Goal: Task Accomplishment & Management: Complete application form

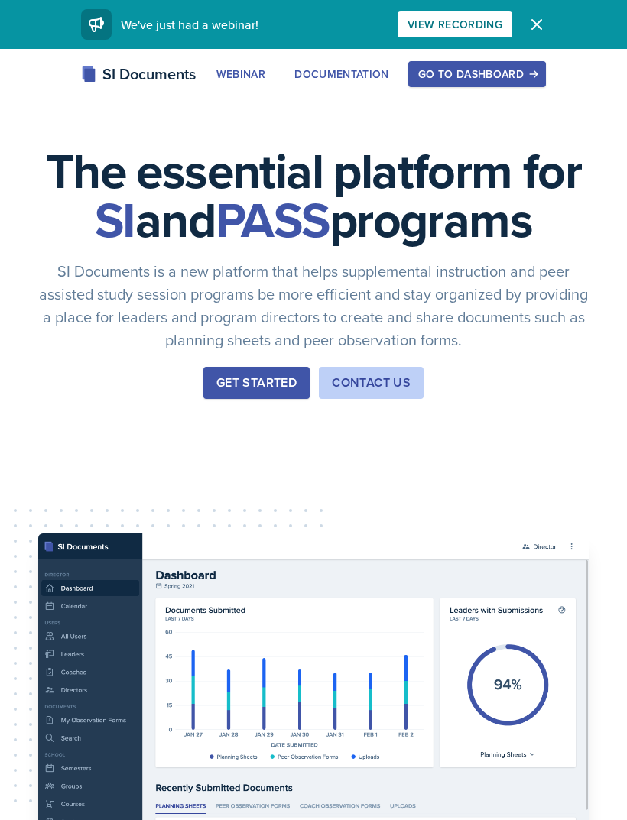
click at [531, 76] on icon "button" at bounding box center [533, 74] width 11 height 11
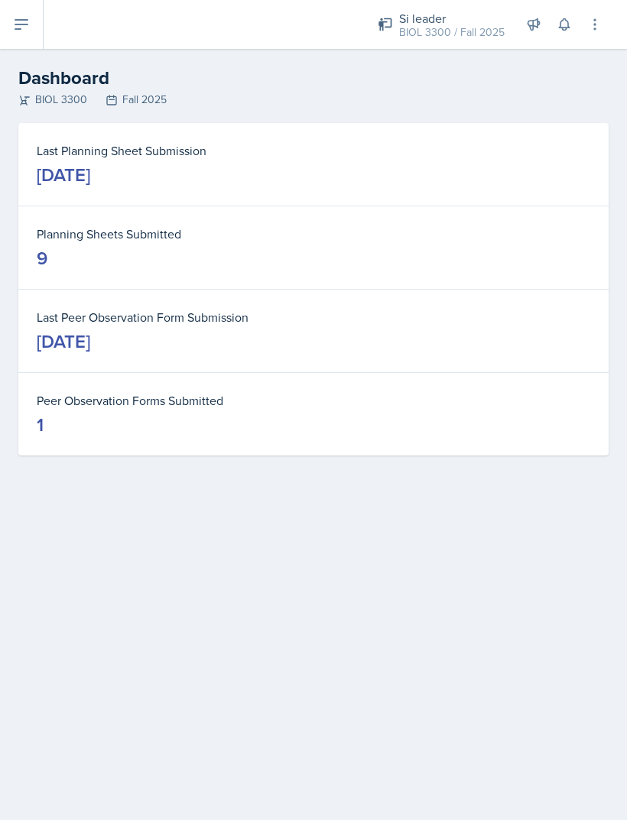
click at [21, 37] on button at bounding box center [22, 24] width 44 height 49
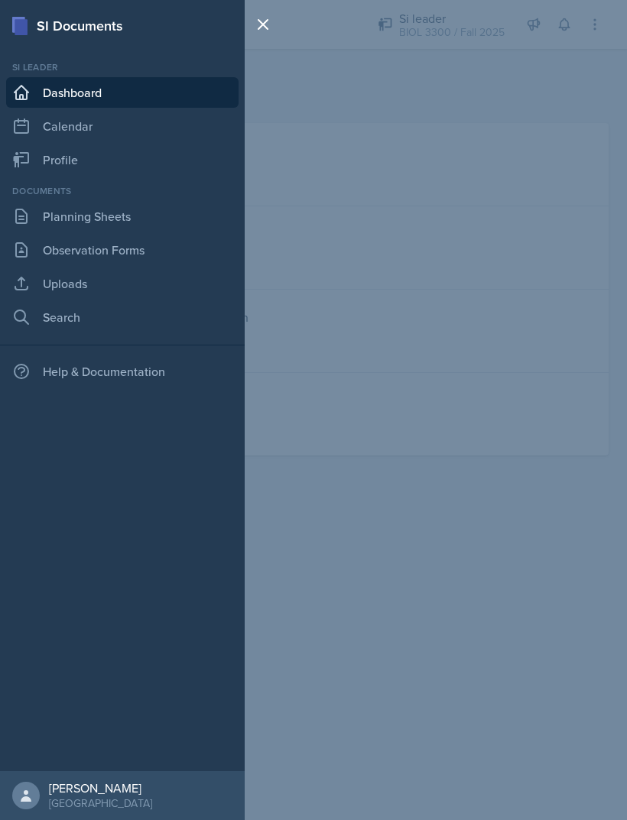
click at [53, 217] on link "Planning Sheets" at bounding box center [122, 216] width 232 height 31
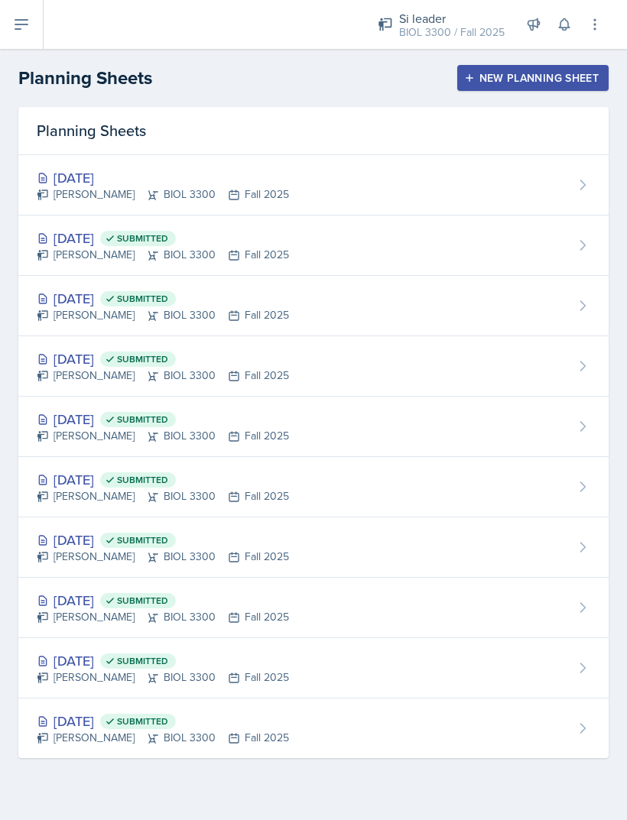
click at [594, 83] on div "New Planning Sheet" at bounding box center [532, 78] width 131 height 12
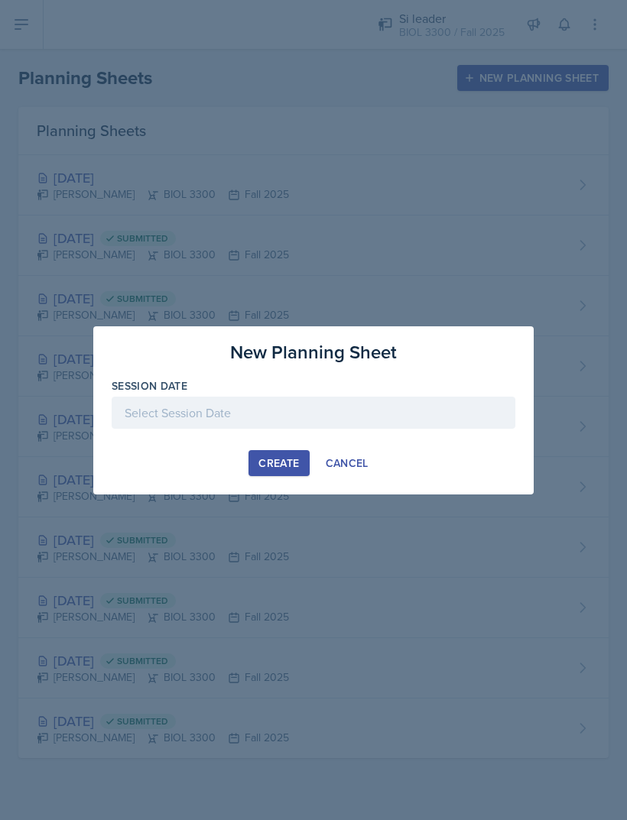
click at [151, 408] on div at bounding box center [313, 413] width 403 height 32
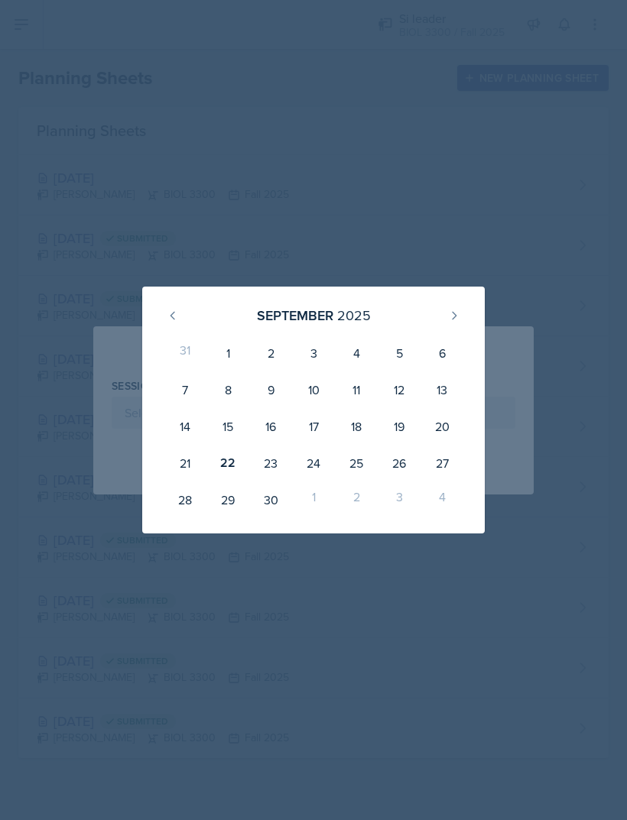
click at [359, 465] on div "25" at bounding box center [356, 463] width 43 height 37
type input "September 25th, 2025"
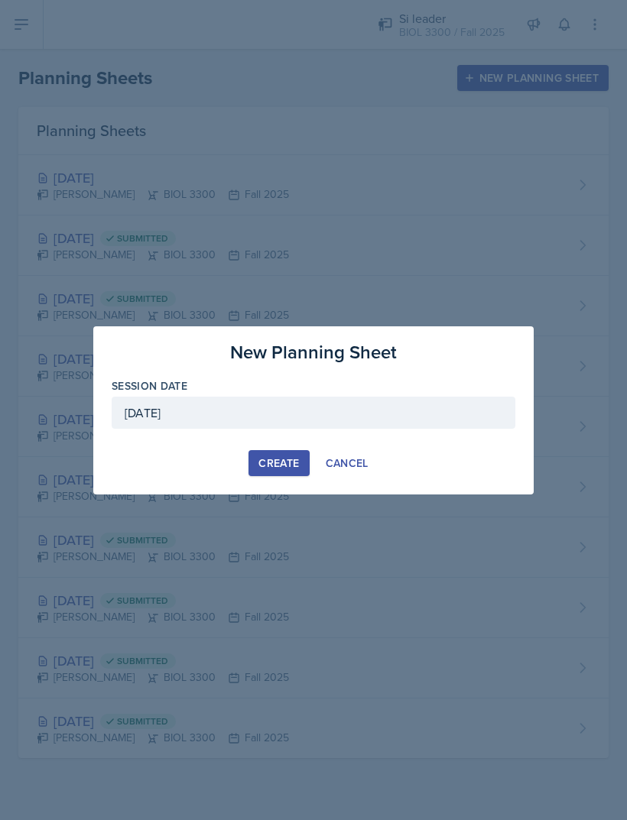
click at [277, 468] on div "Create" at bounding box center [278, 463] width 41 height 12
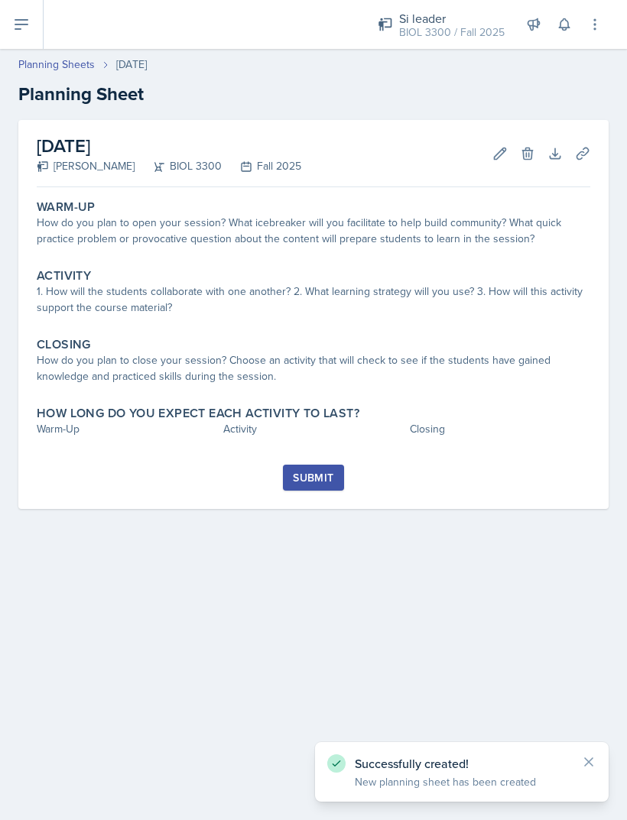
click at [474, 244] on div "How do you plan to open your session? What icebreaker will you facilitate to he…" at bounding box center [313, 231] width 553 height 32
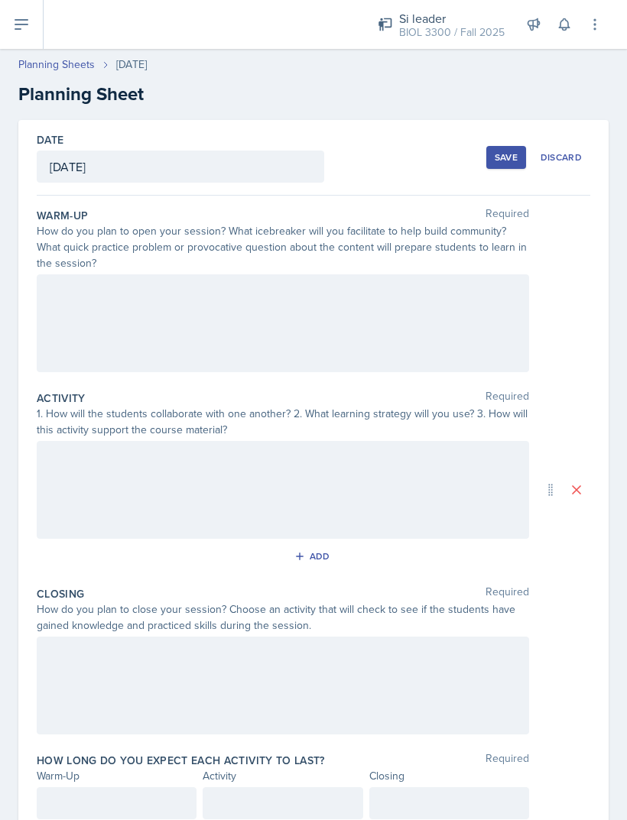
click at [106, 299] on div at bounding box center [283, 323] width 492 height 98
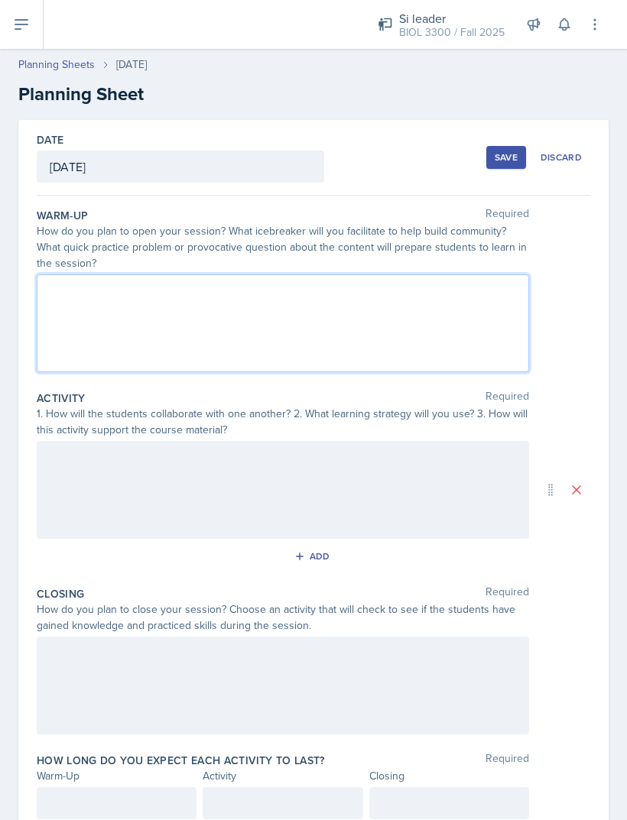
click at [61, 371] on div at bounding box center [283, 323] width 492 height 98
click at [13, 31] on icon at bounding box center [21, 24] width 18 height 18
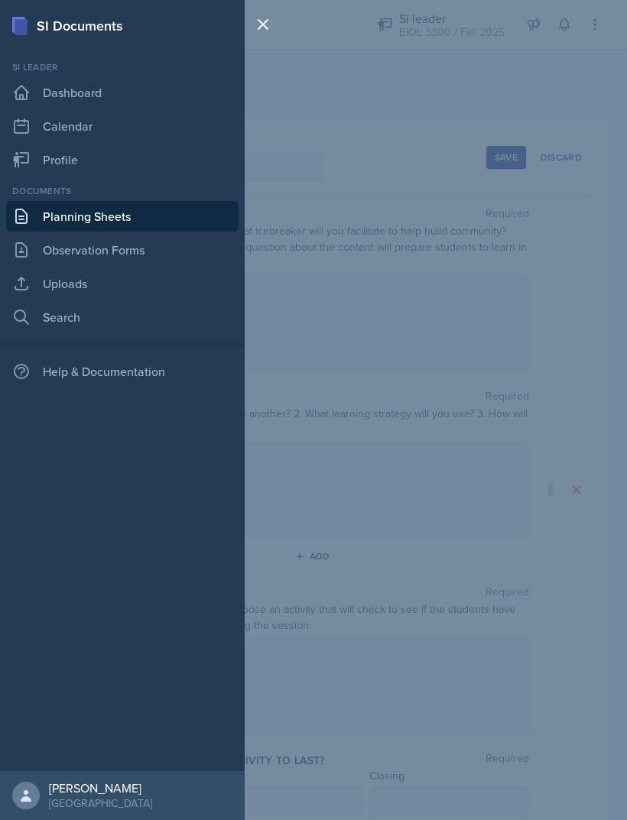
click at [33, 215] on link "Planning Sheets" at bounding box center [122, 216] width 232 height 31
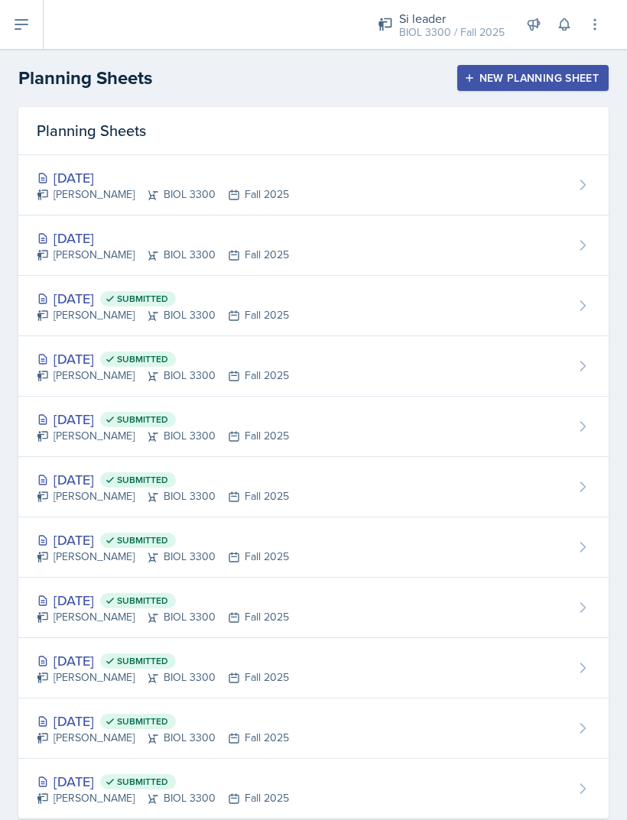
click at [67, 242] on div "Sep 23rd, 2025" at bounding box center [163, 238] width 252 height 21
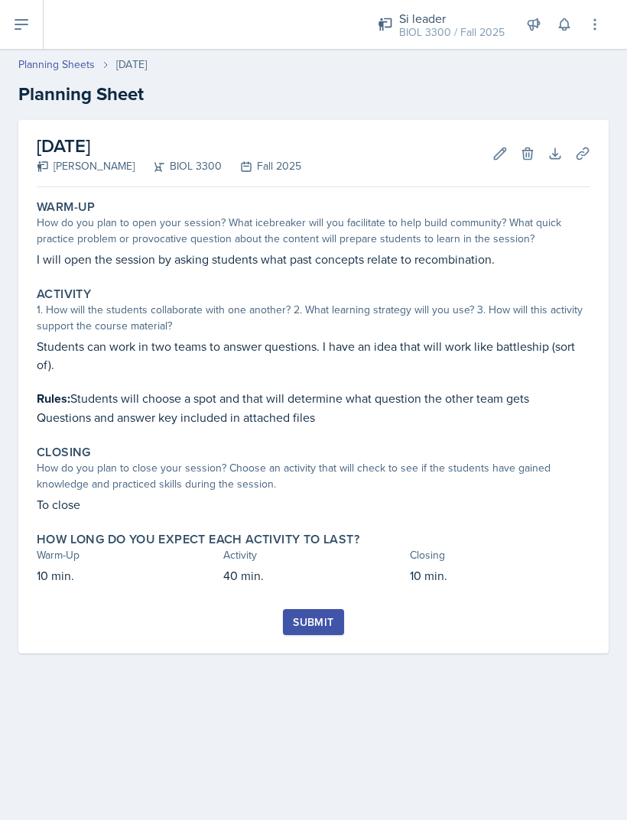
click at [96, 344] on p "Students can work in two teams to answer questions. I have an idea that will wo…" at bounding box center [313, 355] width 553 height 37
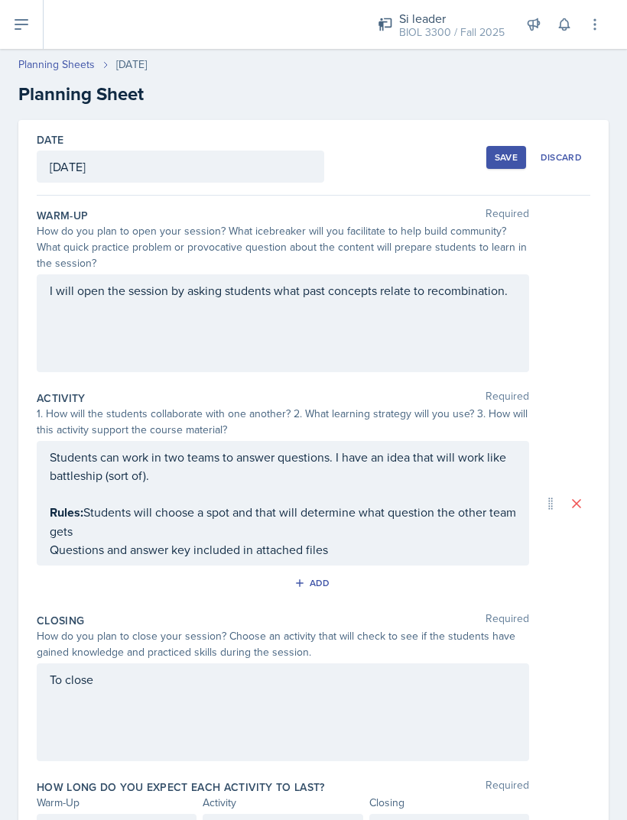
click at [81, 339] on div "I will open the session by asking students what past concepts relate to recombi…" at bounding box center [283, 323] width 492 height 98
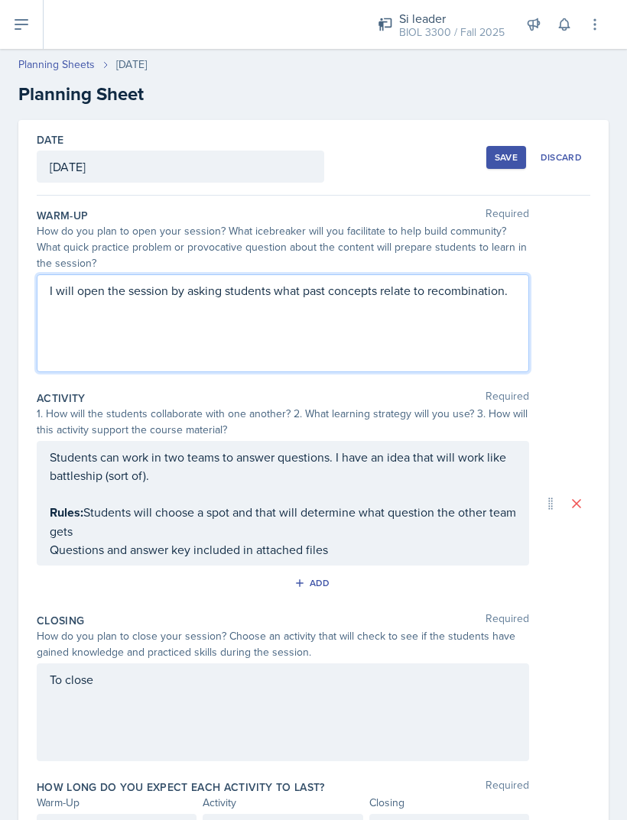
click at [73, 491] on div "Students can work in two teams to answer questions. I have an idea that will wo…" at bounding box center [283, 503] width 466 height 111
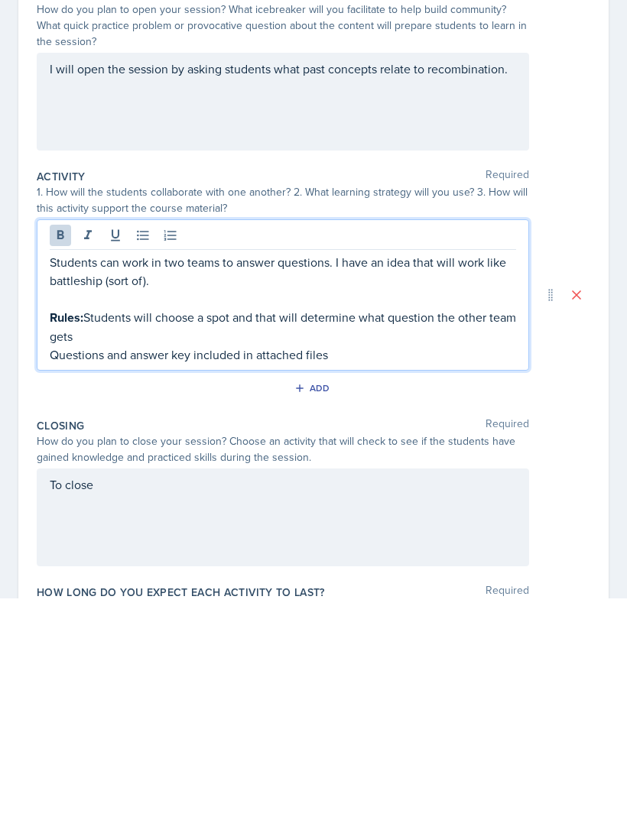
click at [79, 530] on strong "Rules:" at bounding box center [67, 539] width 34 height 18
click at [59, 511] on p at bounding box center [283, 520] width 466 height 18
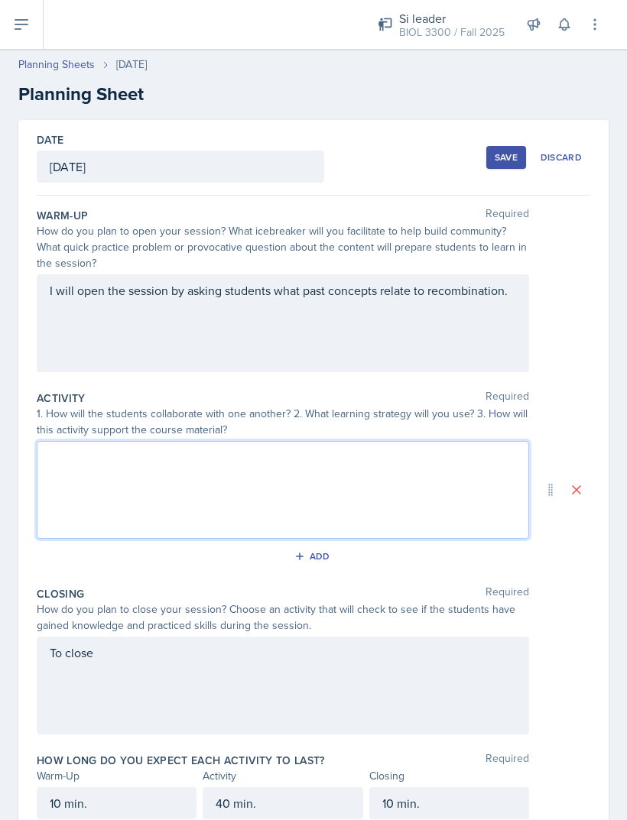
click at [31, 46] on button at bounding box center [22, 24] width 44 height 49
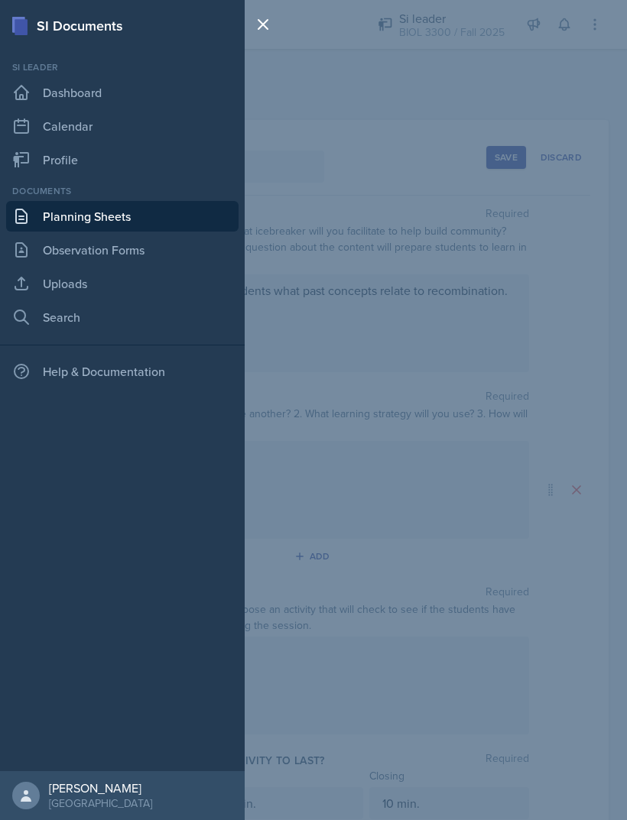
click at [42, 225] on link "Planning Sheets" at bounding box center [122, 216] width 232 height 31
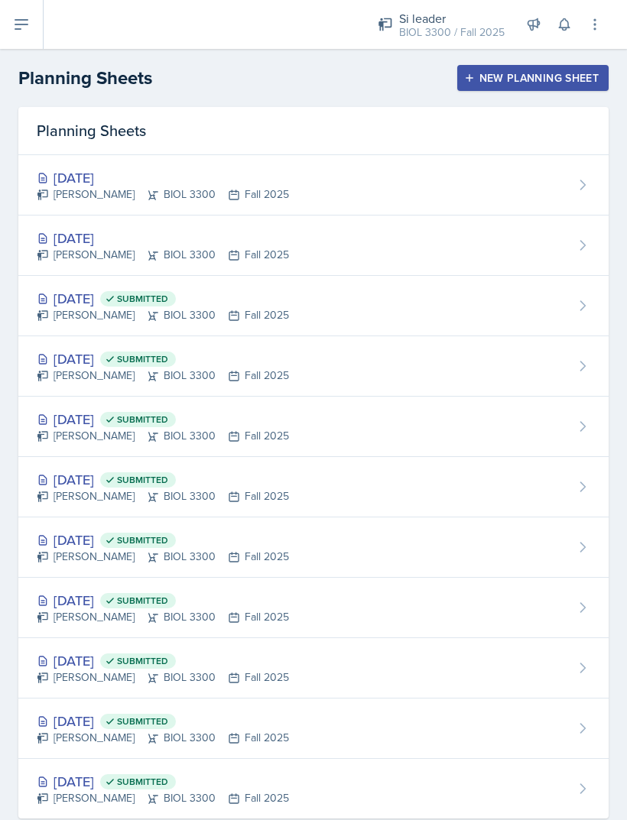
click at [47, 186] on div "Roger Brown BIOL 3300 Fall 2025" at bounding box center [163, 194] width 252 height 16
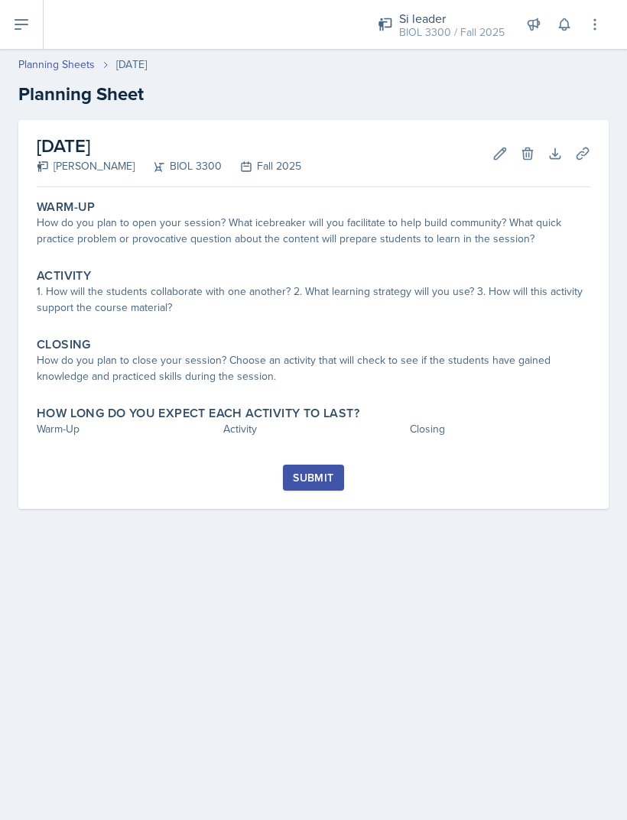
click at [72, 301] on div "1. How will the students collaborate with one another? 2. What learning strateg…" at bounding box center [313, 300] width 553 height 32
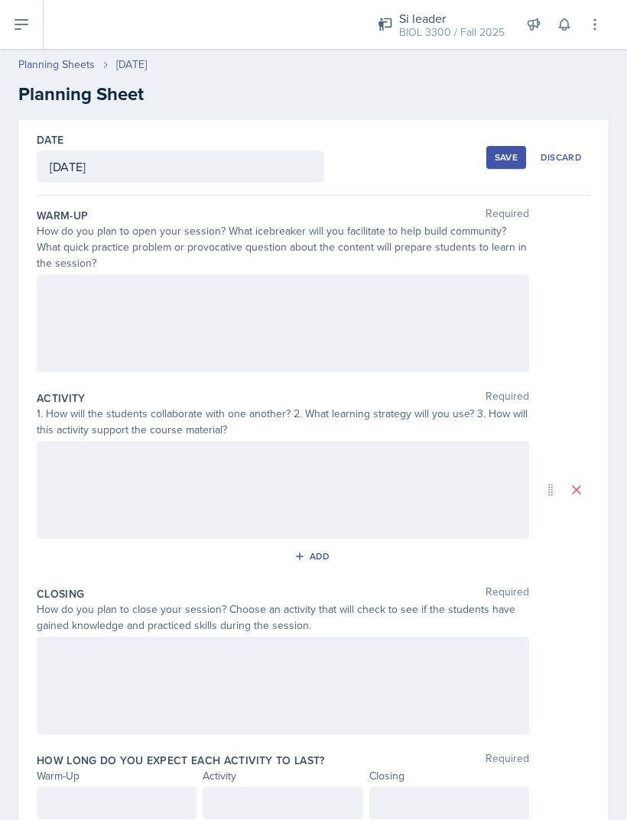
click at [86, 332] on div at bounding box center [283, 323] width 492 height 98
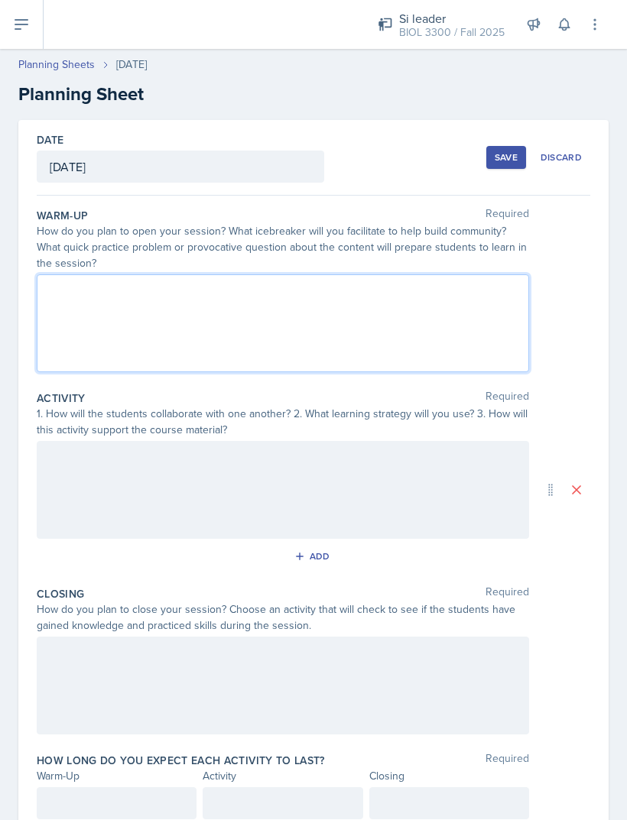
click at [78, 459] on div at bounding box center [283, 490] width 492 height 98
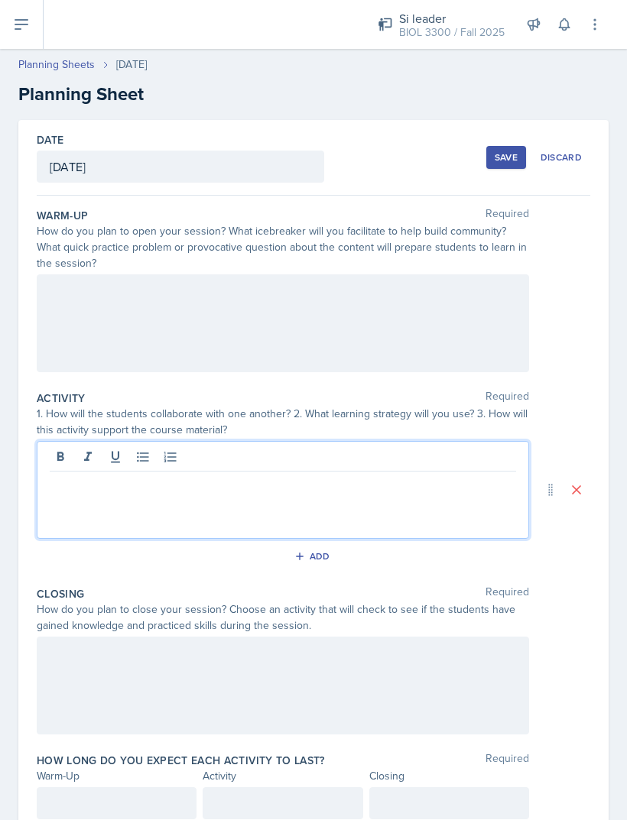
click at [68, 482] on p at bounding box center [283, 484] width 466 height 18
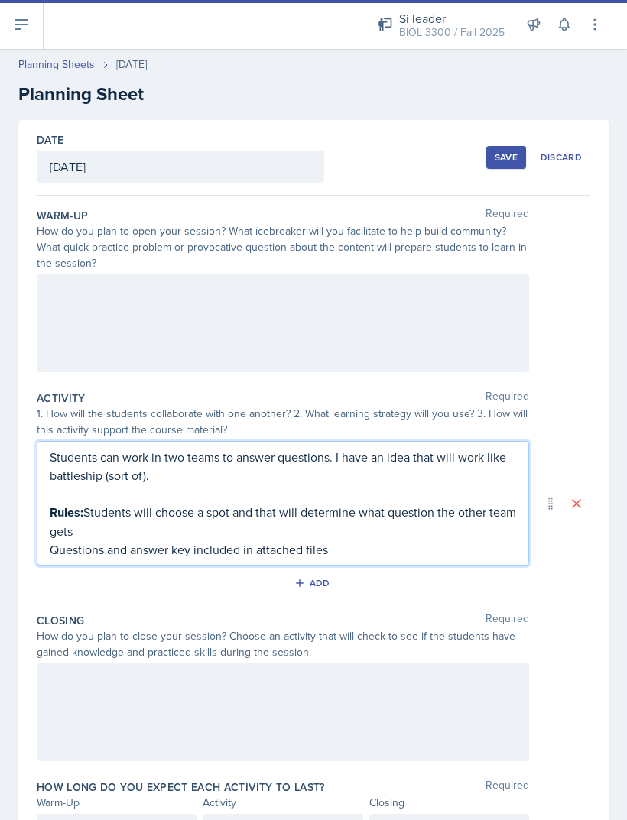
click at [77, 347] on div at bounding box center [283, 323] width 492 height 98
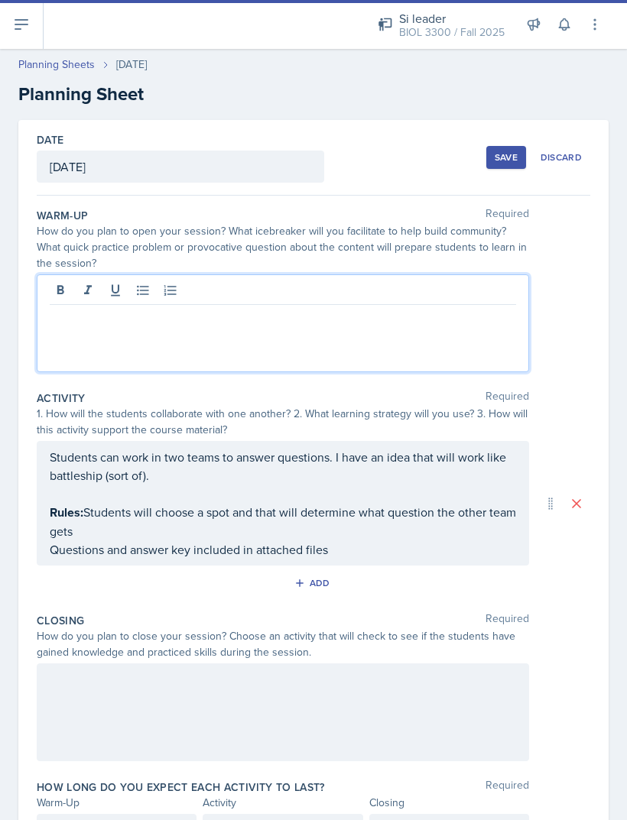
click at [62, 326] on p at bounding box center [283, 317] width 466 height 18
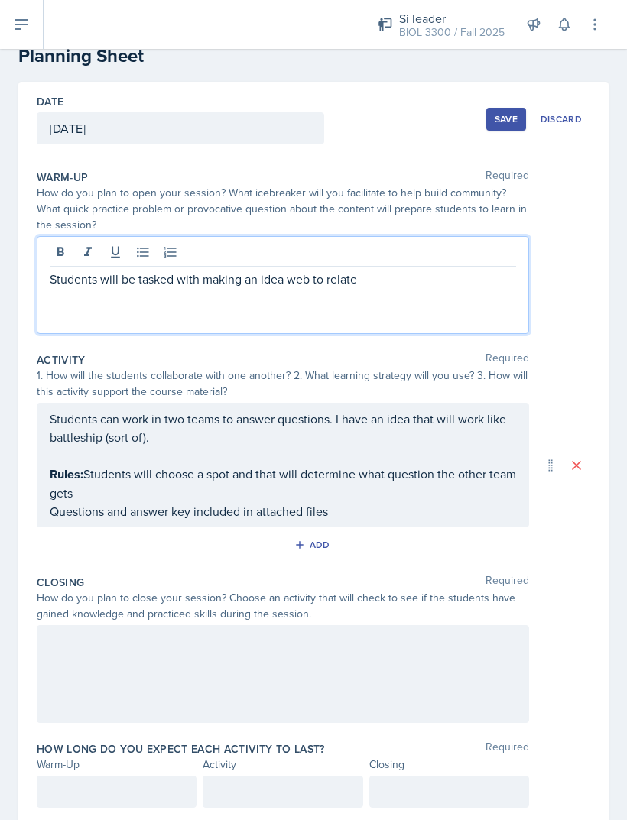
scroll to position [37, 0]
click at [449, 275] on p "Students will be tasked with making an idea web to relate" at bounding box center [283, 280] width 466 height 18
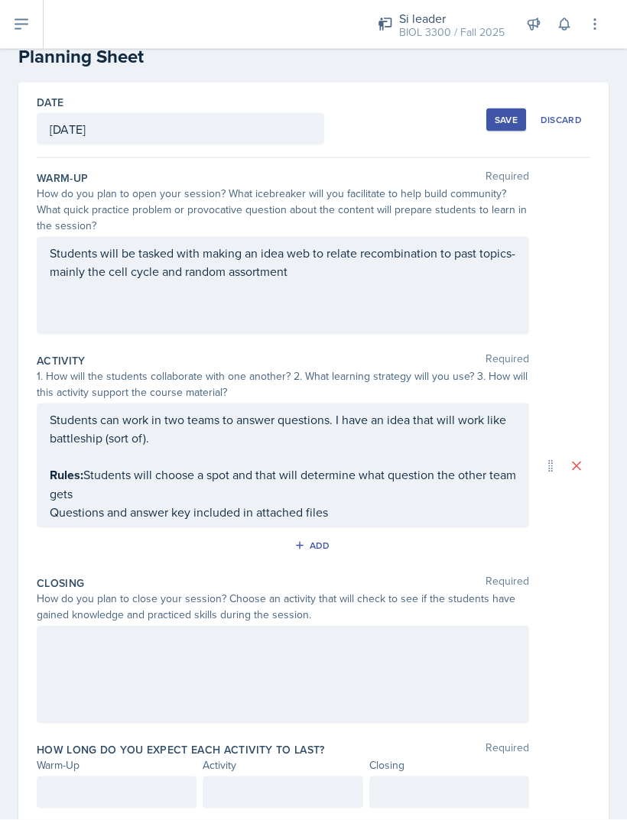
scroll to position [49, 0]
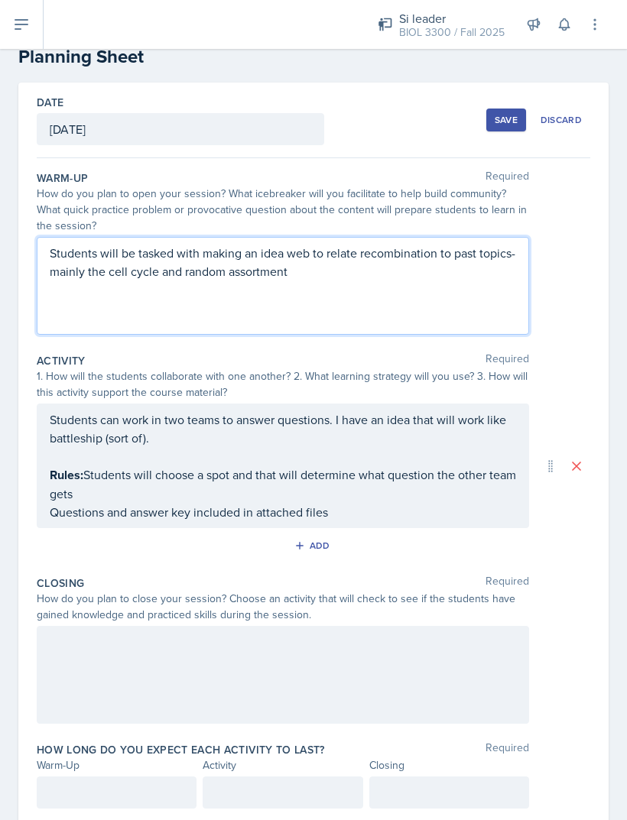
click at [85, 418] on div "Students can work in two teams to answer questions. I have an idea that will wo…" at bounding box center [283, 465] width 466 height 111
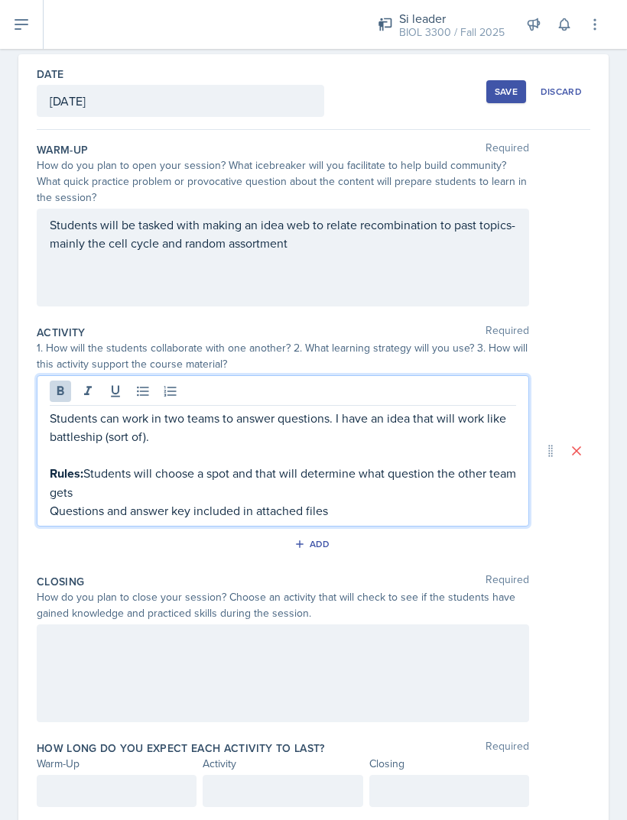
scroll to position [64, 0]
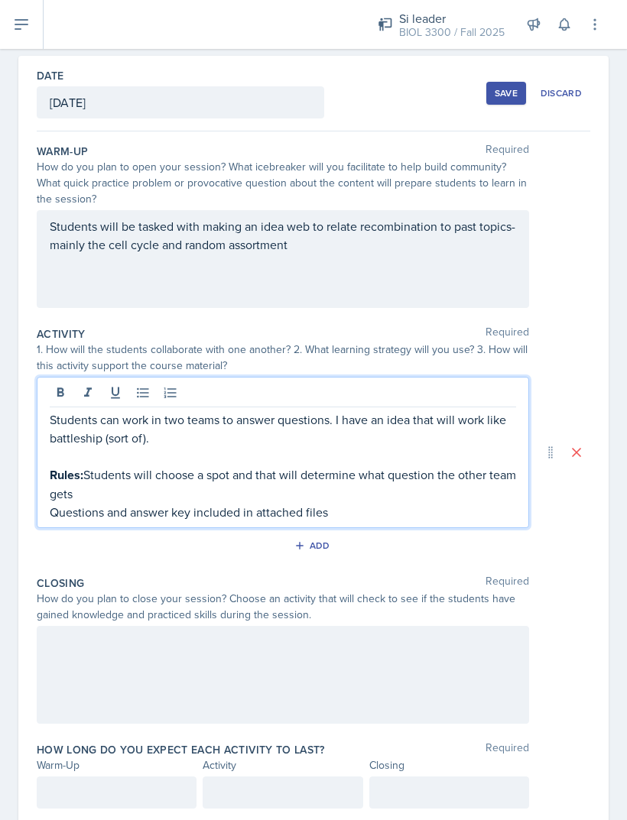
click at [134, 465] on p "Rules: Students will choose a spot and that will determine what question the ot…" at bounding box center [283, 483] width 466 height 37
click at [96, 465] on p "Rules: Students will choose a spot and that will determine what question the ot…" at bounding box center [283, 483] width 466 height 37
click at [89, 465] on p "Rules: Students will choose a spot and that will determine what question the ot…" at bounding box center [283, 483] width 466 height 37
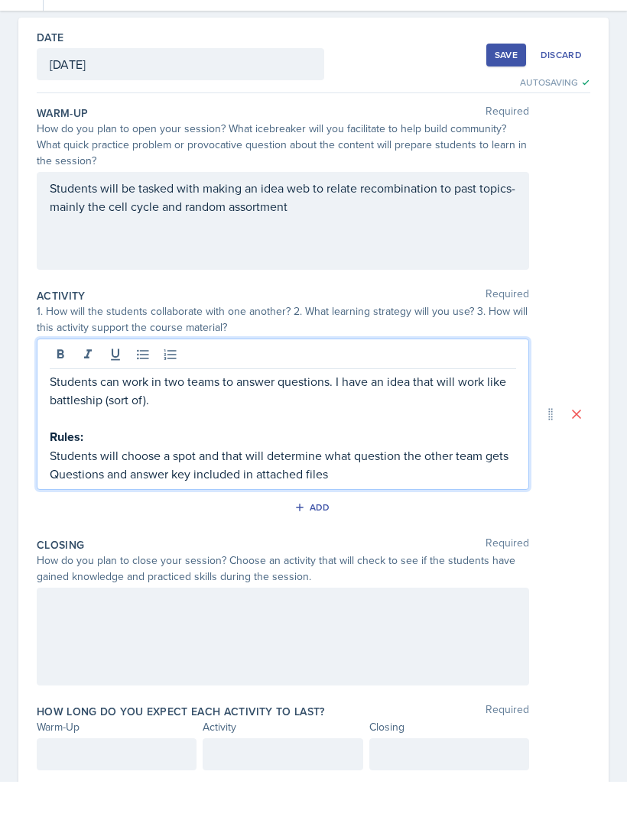
click at [50, 503] on p "Questions and answer key included in attached files" at bounding box center [283, 512] width 466 height 18
click at [51, 503] on p "Questions and answer key included in attached files" at bounding box center [283, 512] width 466 height 18
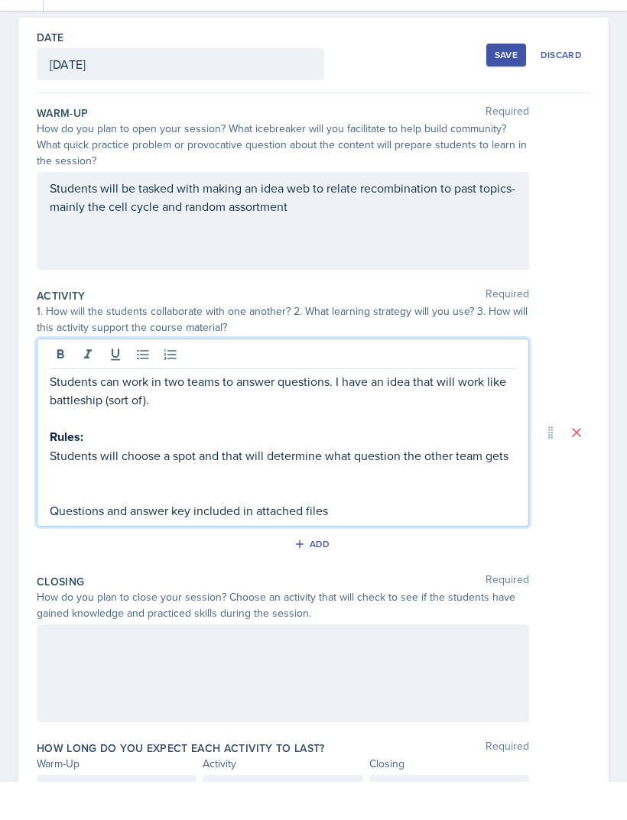
click at [94, 503] on p at bounding box center [283, 512] width 466 height 18
click at [40, 396] on div "Students can work in two teams to answer questions. I have an idea that will wo…" at bounding box center [283, 471] width 492 height 188
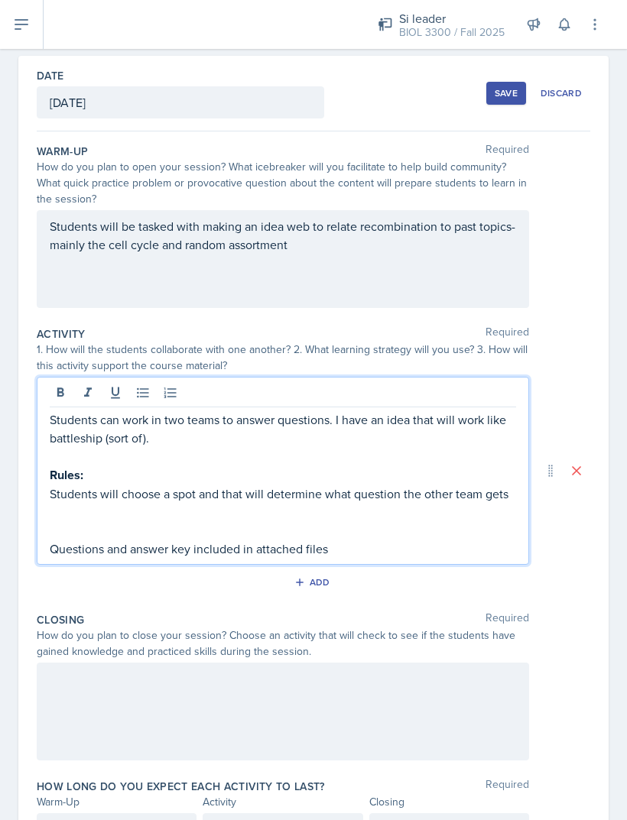
click at [53, 484] on p "Students will choose a spot and that will determine what question the other tea…" at bounding box center [283, 493] width 466 height 18
click at [60, 484] on p "Students will choose a spot and that will determine what question the other tea…" at bounding box center [283, 493] width 466 height 18
click at [44, 439] on div "Students can work in two teams to answer questions. I have an idea that will wo…" at bounding box center [283, 471] width 492 height 188
click at [59, 484] on p "Students will choose a spot and that will determine what question the other tea…" at bounding box center [283, 493] width 466 height 18
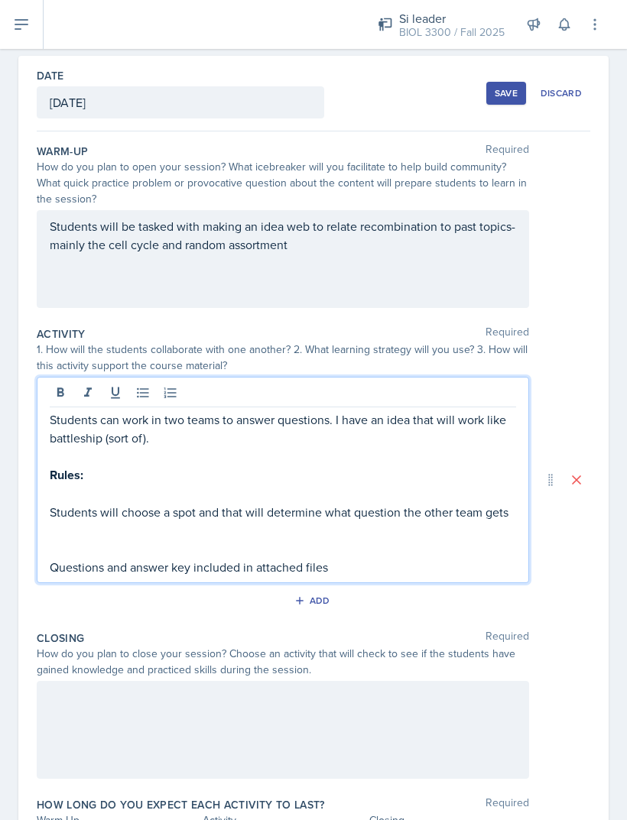
click at [60, 484] on p at bounding box center [283, 493] width 466 height 18
click at [74, 484] on p "Studemts can set" at bounding box center [283, 493] width 466 height 18
click at [162, 484] on p "Students can set" at bounding box center [283, 493] width 466 height 18
click at [245, 503] on p "Students will choose a spot and that will determine what question the other tea…" at bounding box center [283, 512] width 466 height 18
click at [229, 484] on p "10 points per question" at bounding box center [283, 493] width 466 height 18
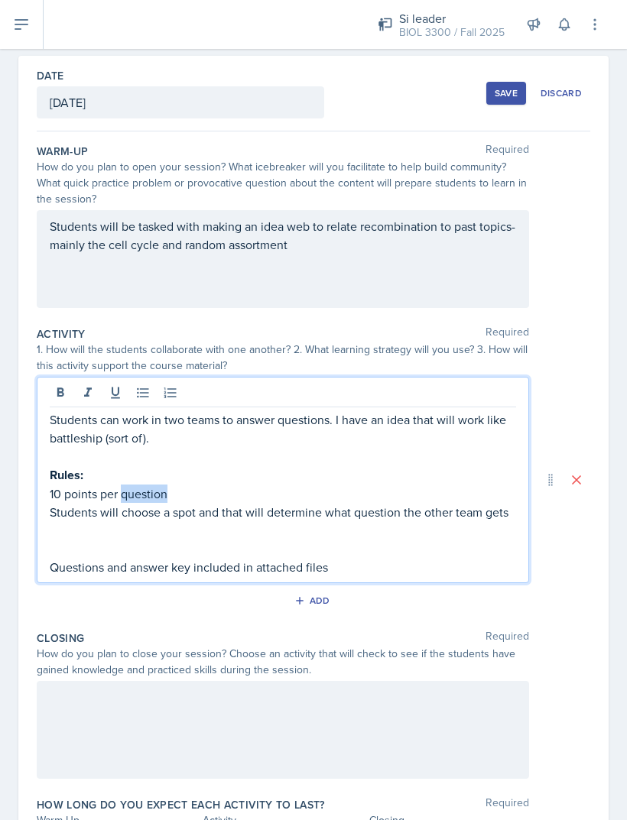
click at [221, 484] on p "10 points per question" at bounding box center [283, 493] width 466 height 18
click at [219, 484] on p "10 points per question" at bounding box center [283, 493] width 466 height 18
click at [211, 503] on p "Students will choose a spot and that will determine what question the other tea…" at bounding box center [283, 512] width 466 height 18
click at [228, 484] on p "10 points per question" at bounding box center [283, 493] width 466 height 18
click at [227, 503] on p "Students will choose a spot and that will determine what question the other tea…" at bounding box center [283, 512] width 466 height 18
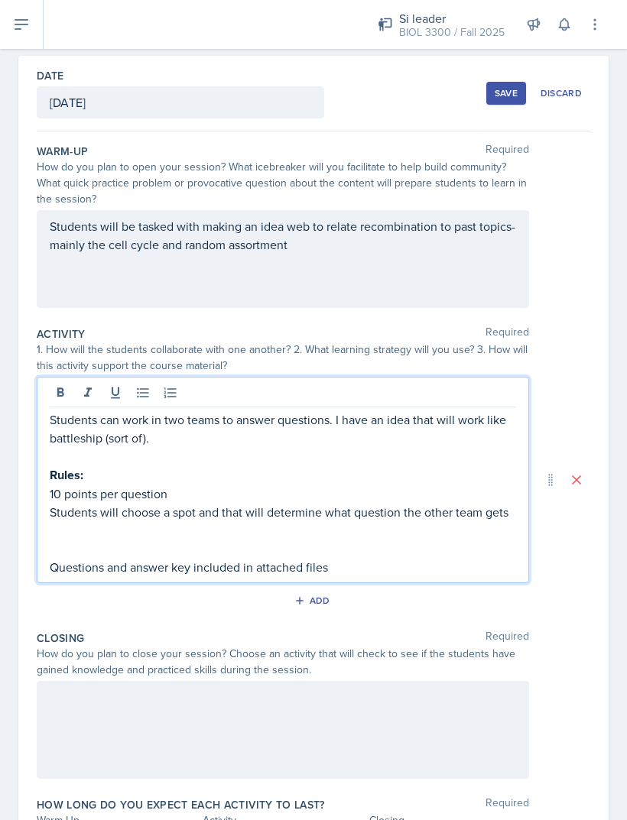
click at [169, 540] on p at bounding box center [283, 549] width 466 height 18
click at [228, 503] on p "Students will choose a spot and that will determine what question the other tea…" at bounding box center [283, 512] width 466 height 18
click at [431, 484] on p "10 points per question" at bounding box center [283, 493] width 466 height 18
click at [423, 484] on p "10 points per question" at bounding box center [283, 493] width 466 height 18
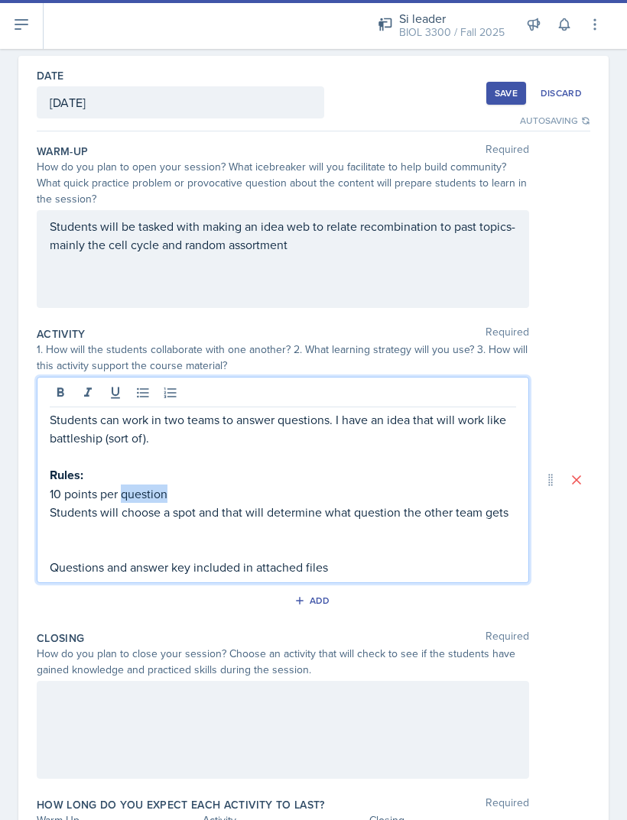
click at [193, 484] on p "10 points per question" at bounding box center [283, 493] width 466 height 18
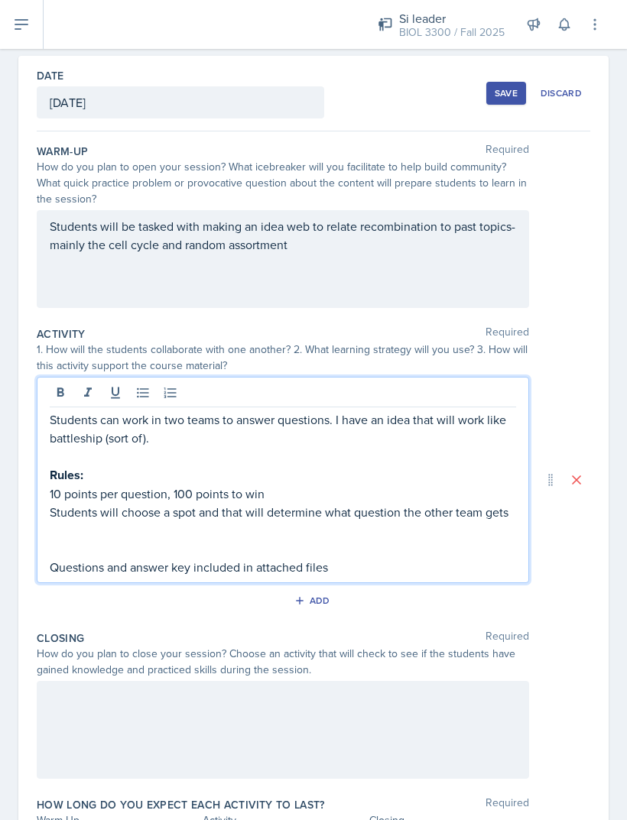
click at [105, 521] on p at bounding box center [283, 530] width 466 height 18
click at [183, 447] on p at bounding box center [283, 456] width 466 height 18
click at [175, 410] on p "Students can work in two teams to answer questions. I have an idea that will wo…" at bounding box center [283, 428] width 466 height 37
click at [68, 503] on p "Students will choose a spot and that will determine what question the other tea…" at bounding box center [283, 512] width 466 height 18
click at [46, 458] on div "Students can work in two teams to answer questions. I have an idea that will wo…" at bounding box center [283, 480] width 492 height 206
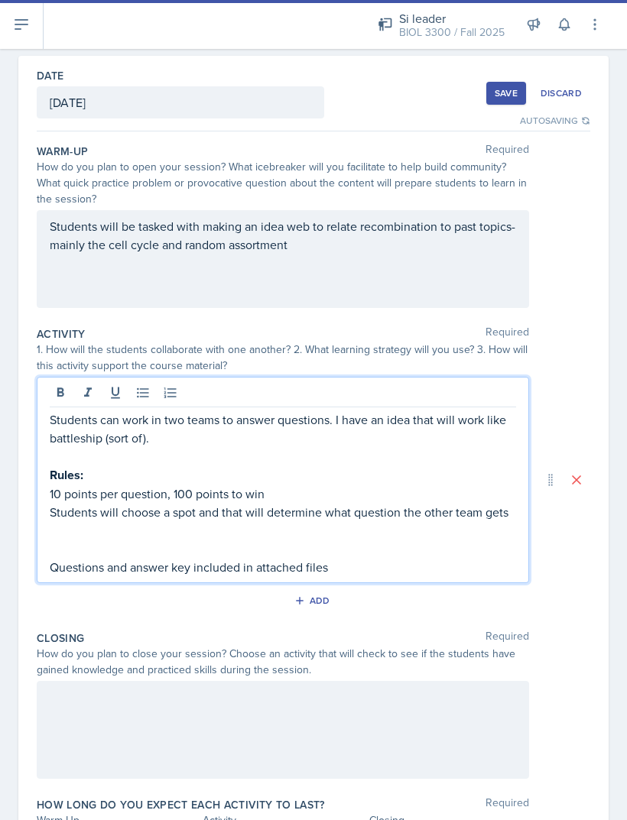
click at [50, 503] on p "Students will choose a spot and that will determine what question the other tea…" at bounding box center [283, 512] width 466 height 18
click at [81, 503] on p "Students will choose a spot and that will determine what question the other tea…" at bounding box center [283, 512] width 466 height 18
click at [71, 521] on p at bounding box center [283, 530] width 466 height 18
click at [138, 388] on icon at bounding box center [142, 393] width 11 height 10
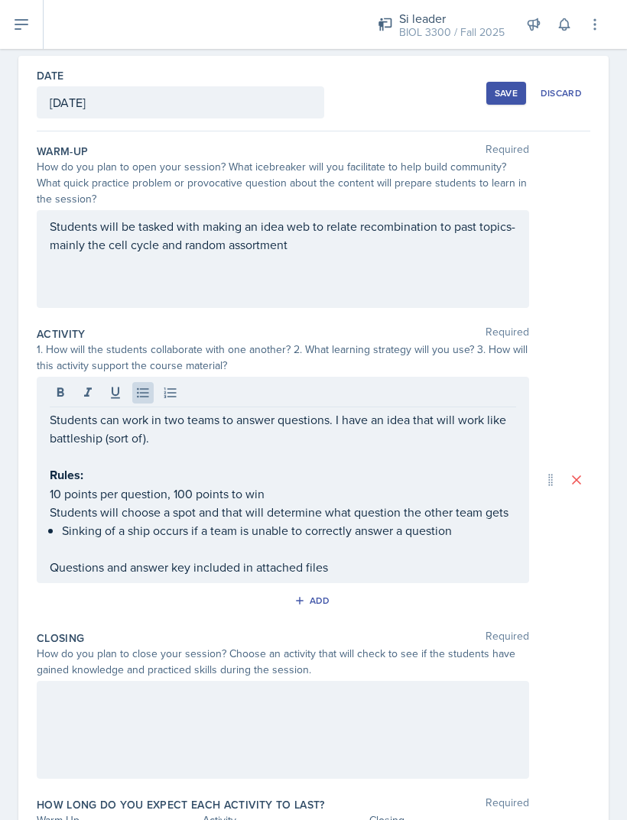
click at [374, 228] on div "Students will be tasked with making an idea web to relate recombination to past…" at bounding box center [283, 259] width 492 height 98
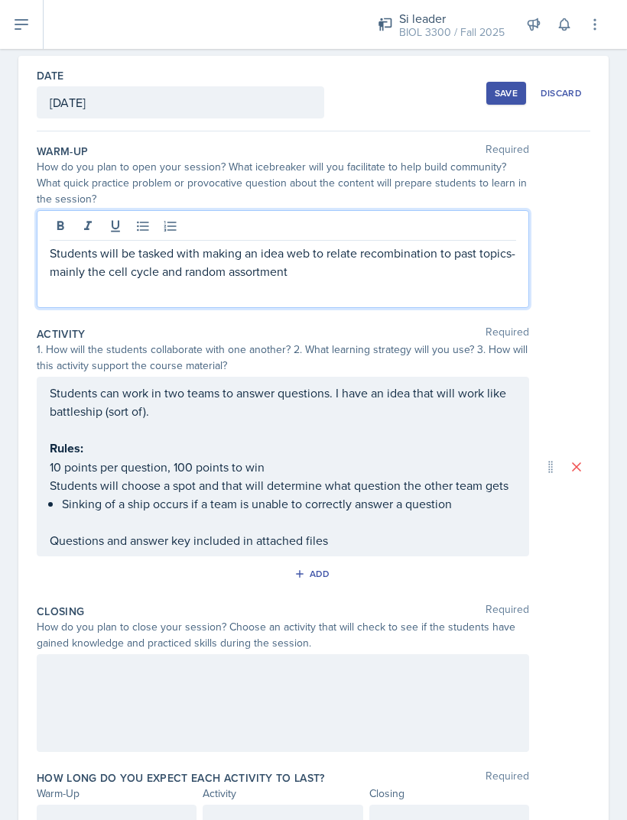
click at [348, 244] on p "Students will be tasked with making an idea web to relate recombination to past…" at bounding box center [283, 262] width 466 height 37
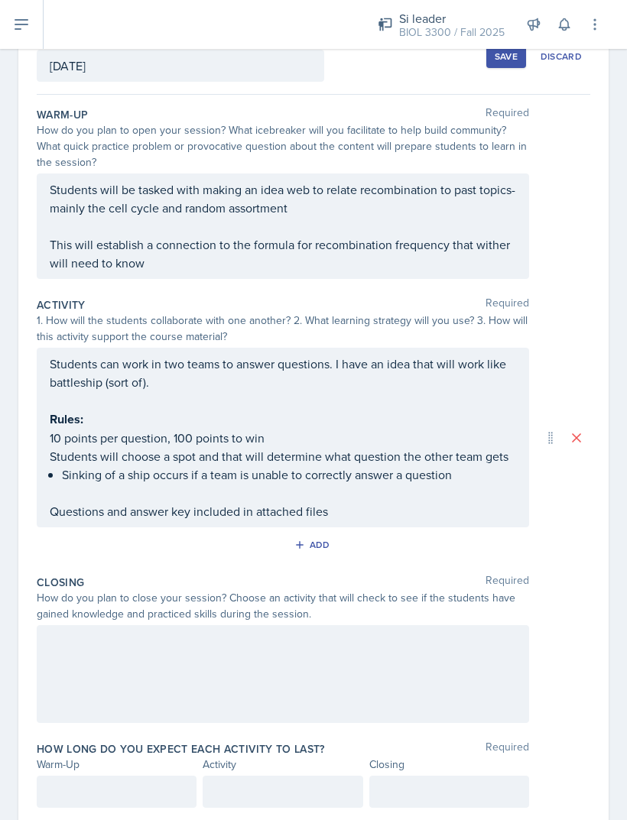
scroll to position [100, 0]
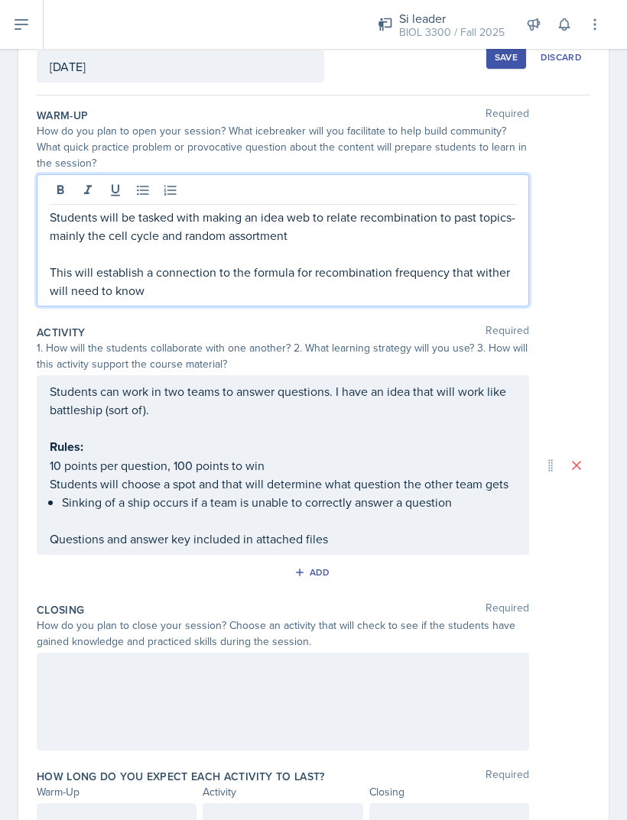
click at [75, 469] on div "Students can work in two teams to answer questions. I have an idea that will wo…" at bounding box center [283, 465] width 466 height 166
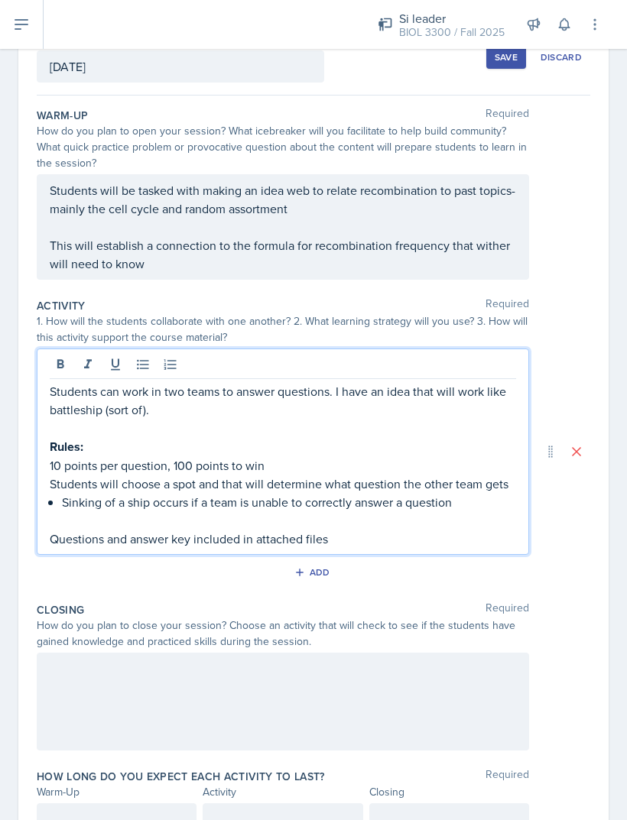
click at [131, 763] on div "How long do you expect each activity to last? Required Warm-Up Activity Closing" at bounding box center [313, 805] width 553 height 85
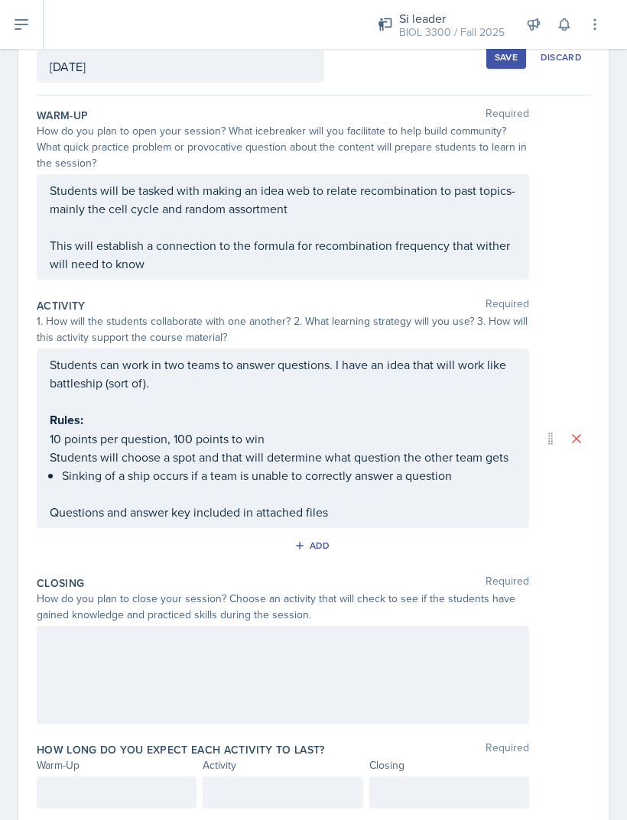
click at [92, 776] on div at bounding box center [117, 792] width 160 height 32
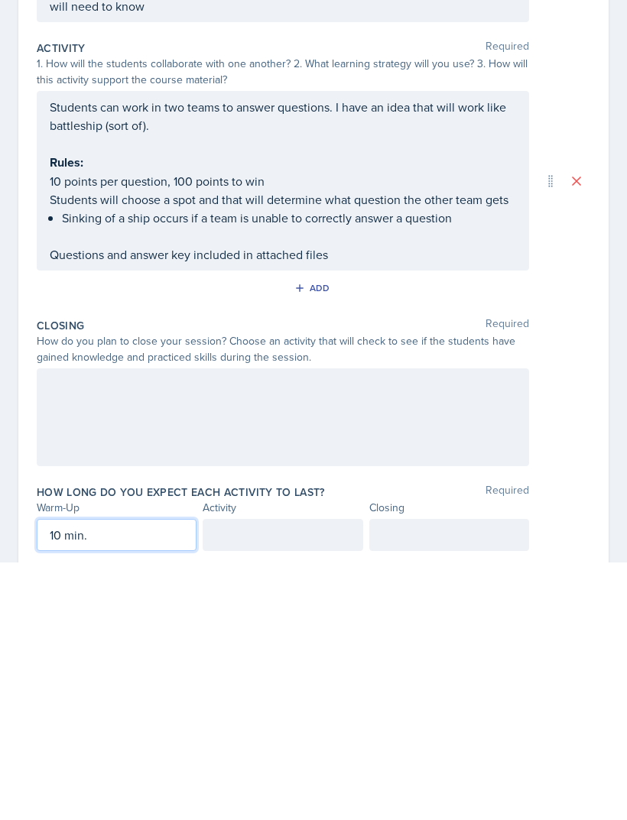
click at [391, 776] on div at bounding box center [449, 792] width 160 height 32
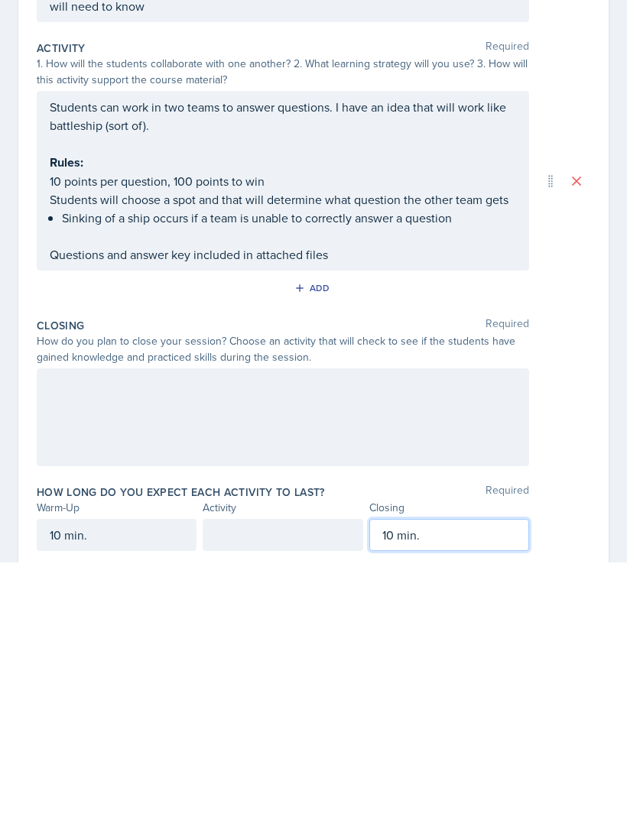
click at [238, 776] on div at bounding box center [283, 792] width 160 height 32
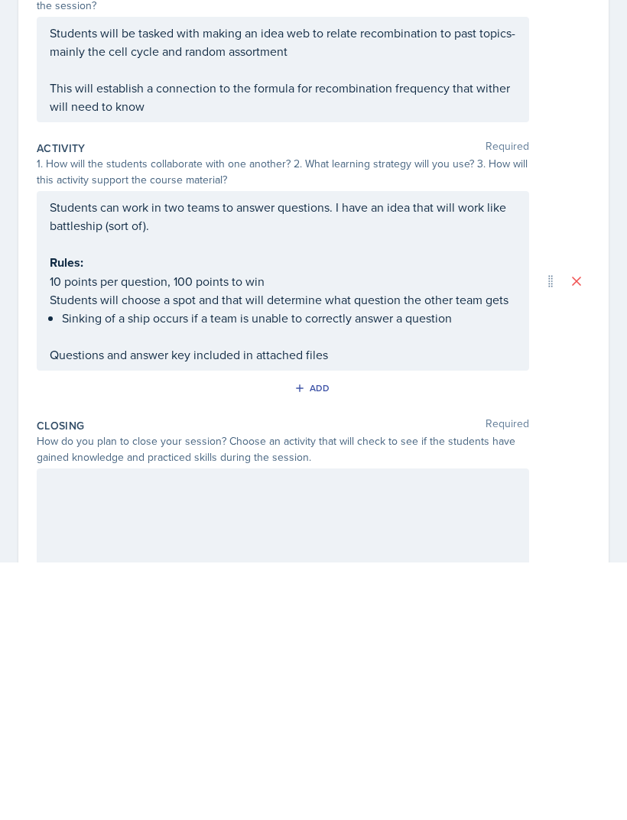
scroll to position [0, 0]
click at [164, 726] on div at bounding box center [283, 775] width 492 height 98
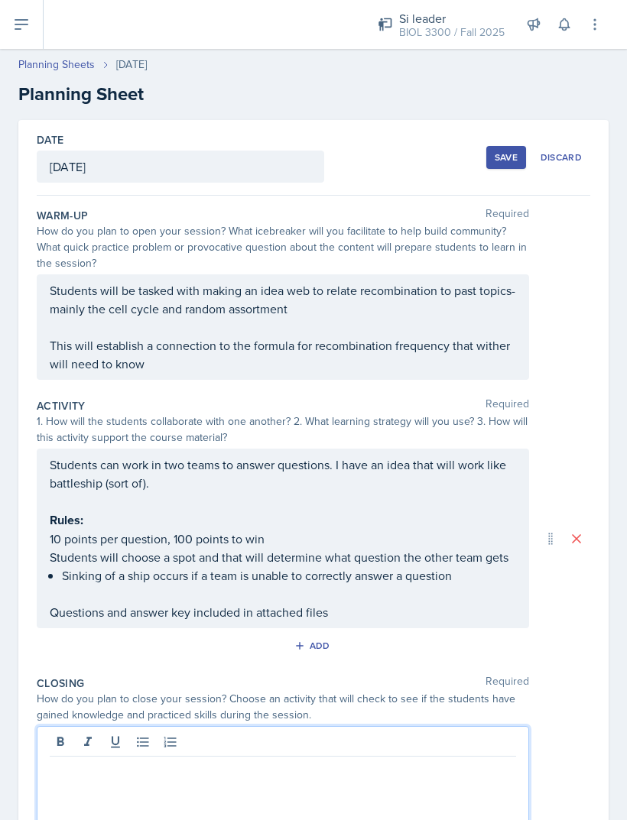
click at [161, 760] on p at bounding box center [283, 769] width 466 height 18
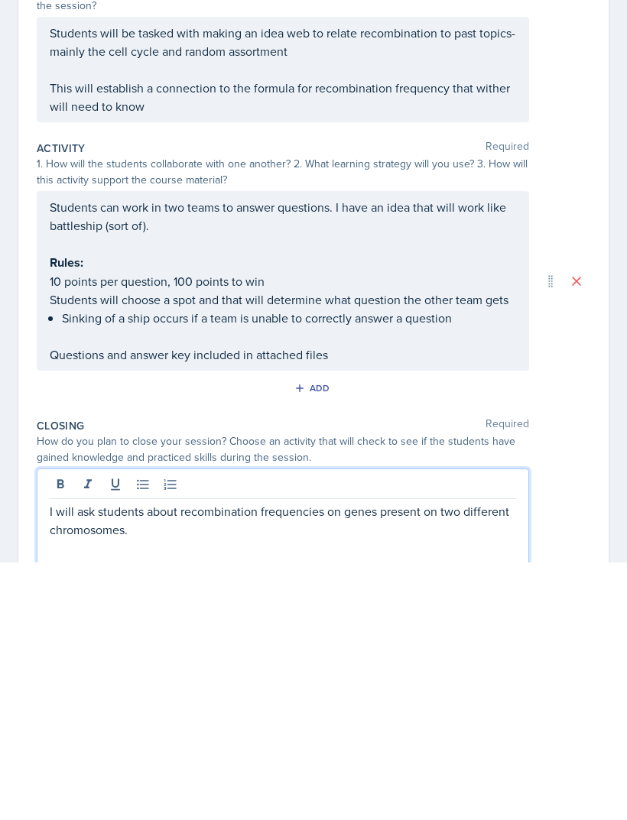
click at [85, 815] on p "The idea is that" at bounding box center [283, 824] width 466 height 18
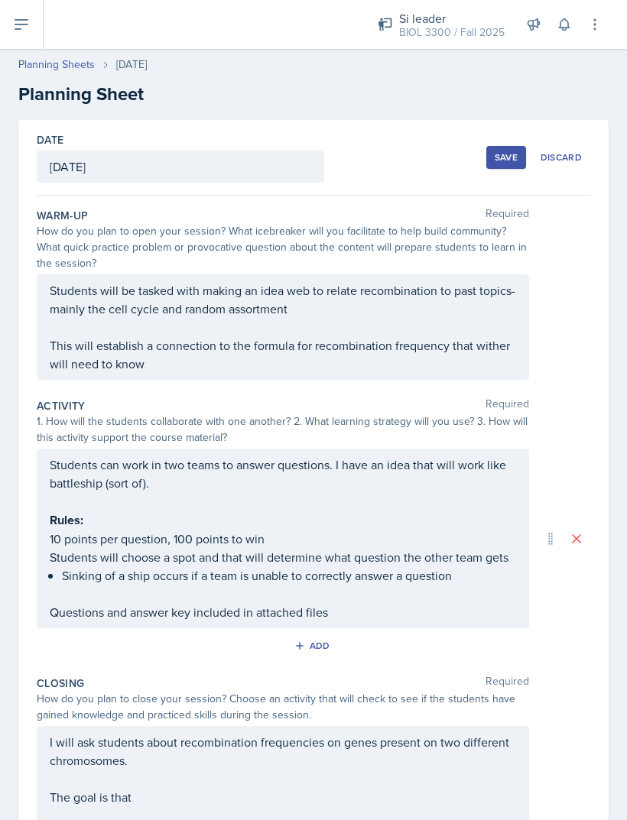
click at [446, 744] on div "I will ask students about recombination frequencies on genes present on two dif…" at bounding box center [283, 769] width 466 height 73
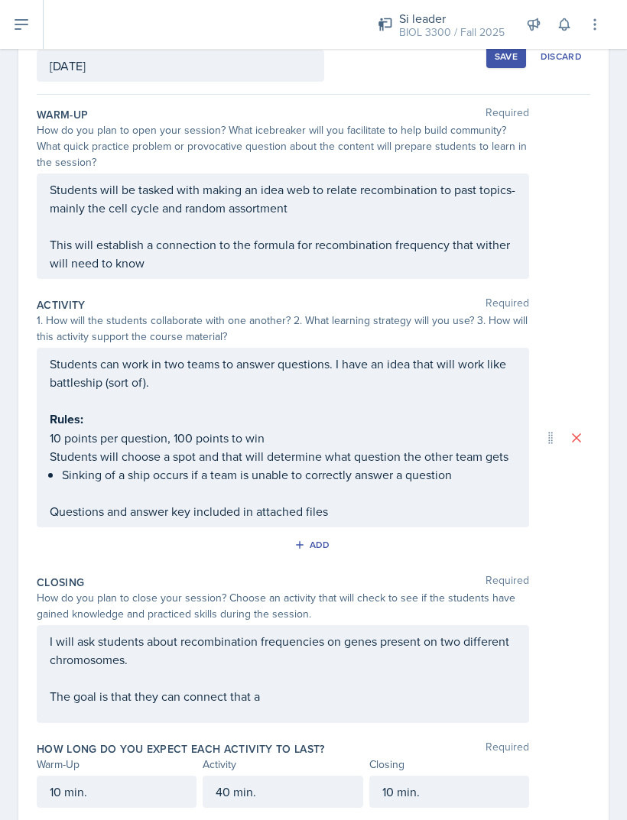
scroll to position [100, 0]
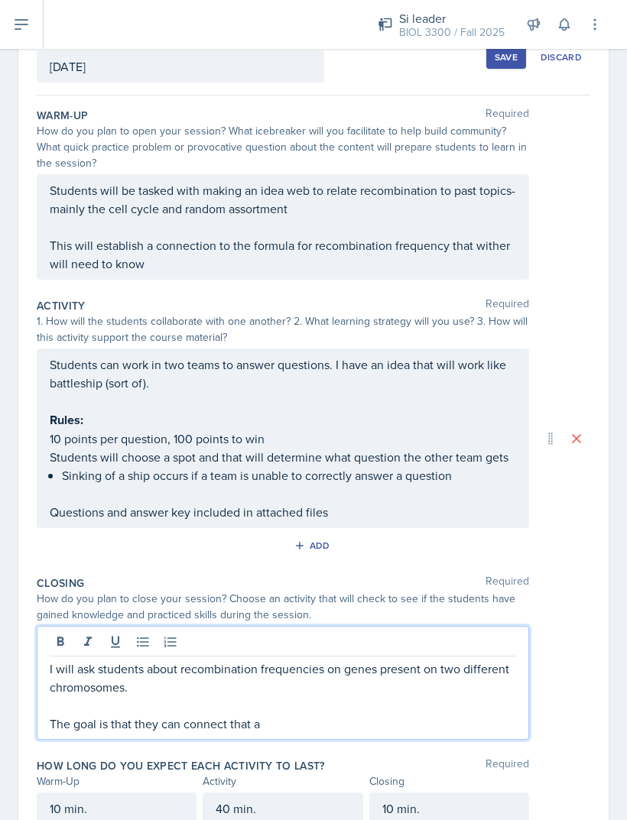
click at [426, 696] on p at bounding box center [283, 705] width 466 height 18
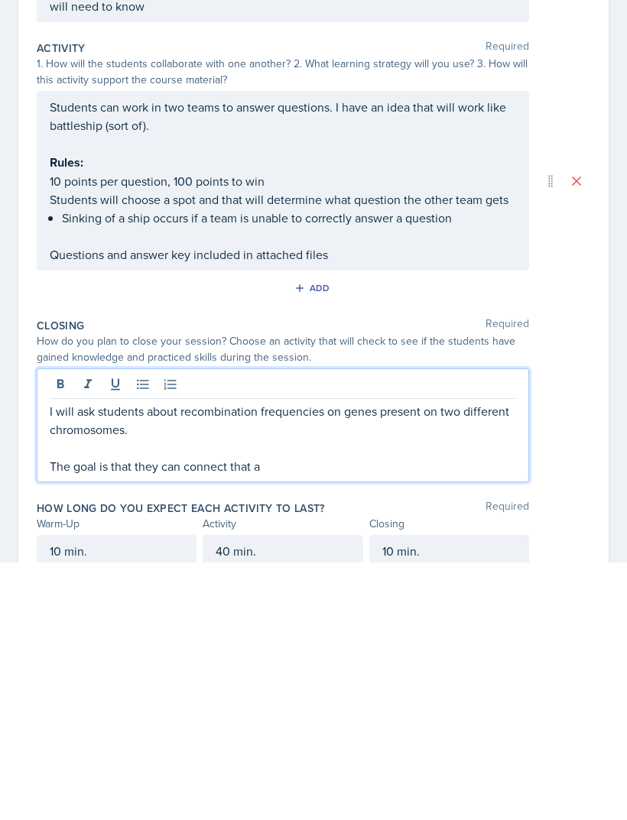
click at [328, 715] on p "The goal is that they can connect that a" at bounding box center [283, 724] width 466 height 18
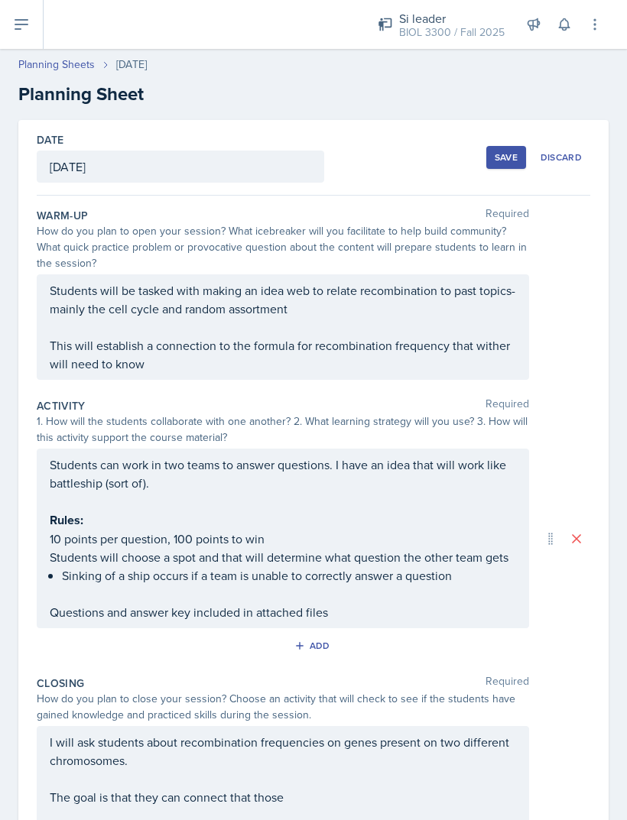
scroll to position [0, 0]
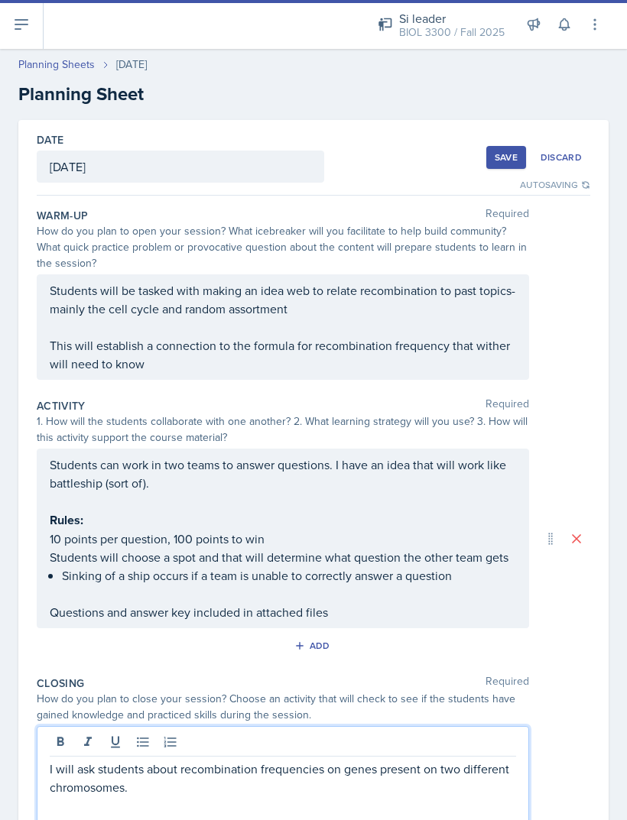
click at [492, 284] on div "Students will be tasked with making an idea web to relate recombination to past…" at bounding box center [283, 327] width 466 height 92
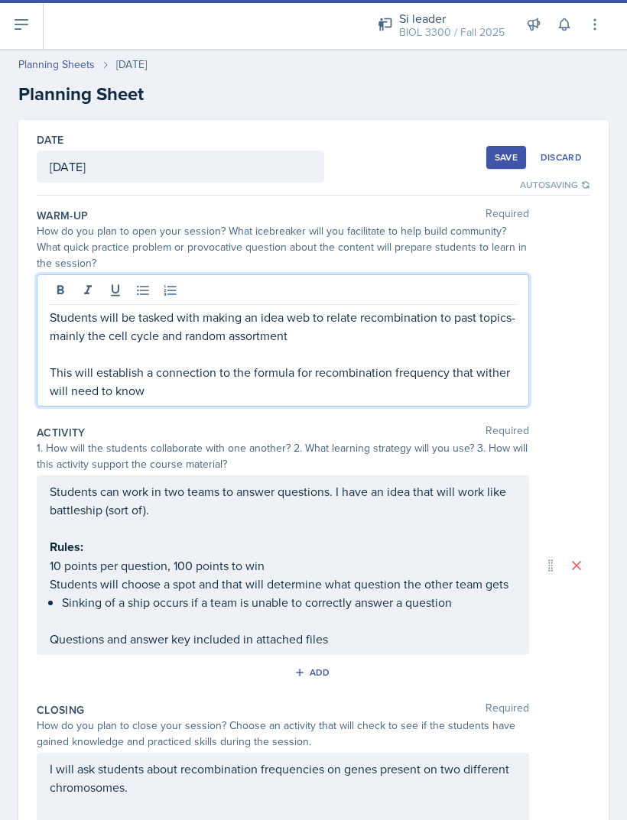
click at [498, 363] on p "This will establish a connection to the formula for recombination frequency tha…" at bounding box center [283, 381] width 466 height 37
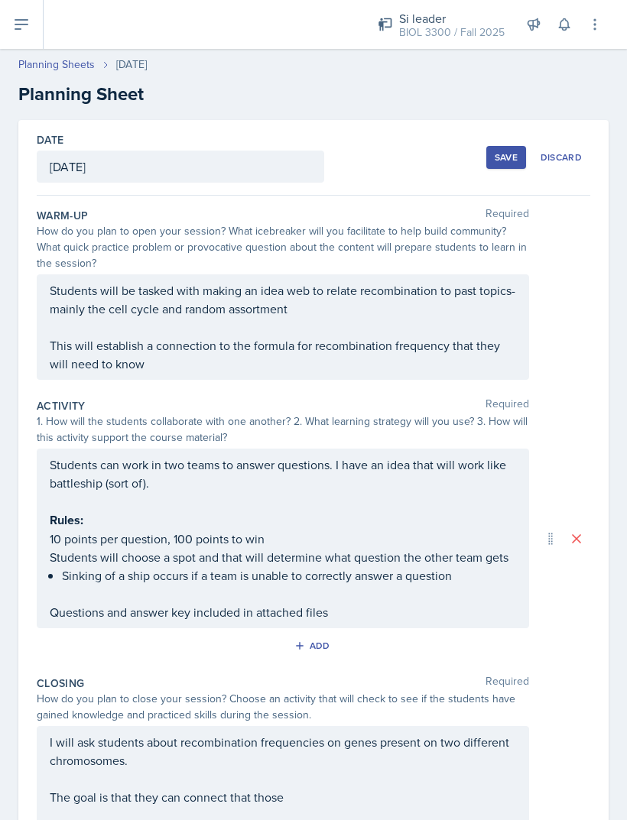
click at [84, 547] on div "Students can work in two teams to answer questions. I have an idea that will wo…" at bounding box center [283, 538] width 466 height 166
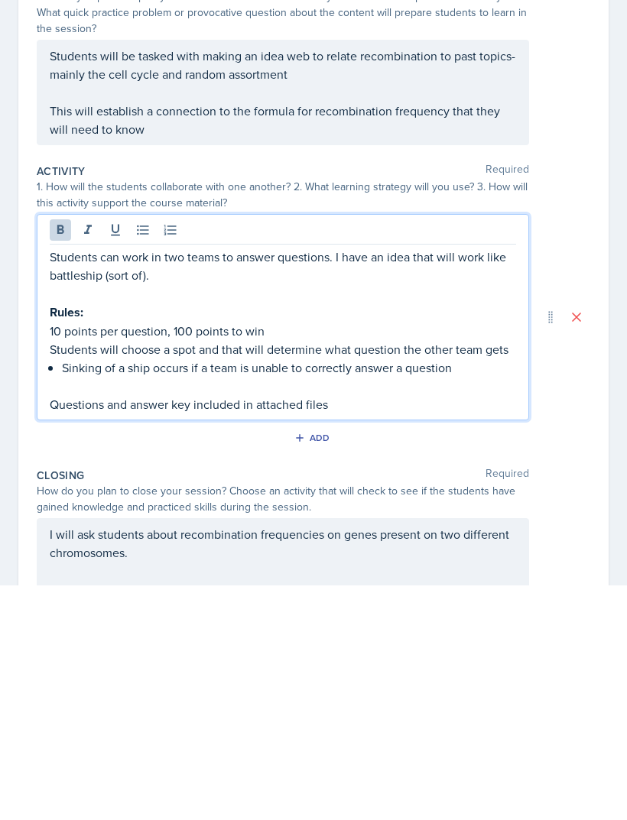
click at [497, 537] on p "Rules:" at bounding box center [283, 546] width 466 height 19
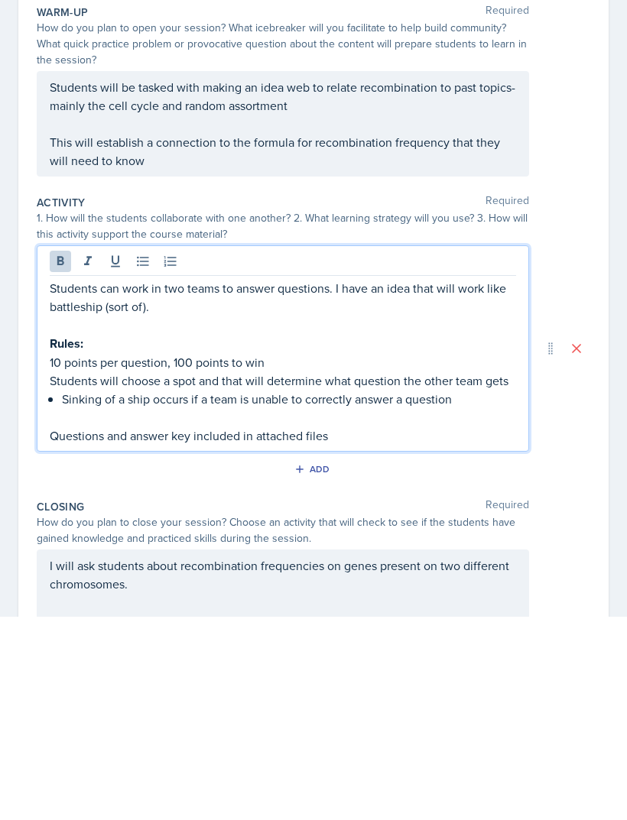
click at [486, 482] on p "Students can work in two teams to answer questions. I have an idea that will wo…" at bounding box center [283, 500] width 466 height 37
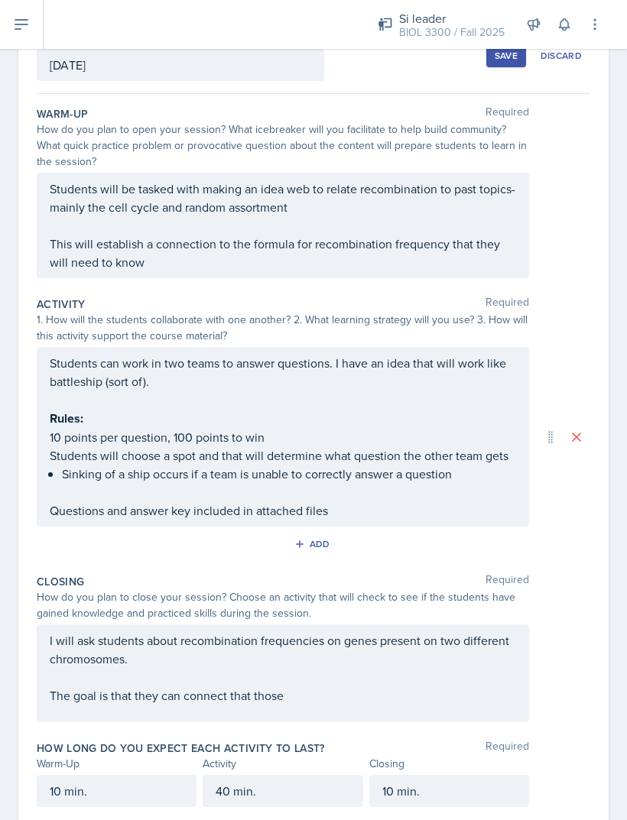
scroll to position [100, 0]
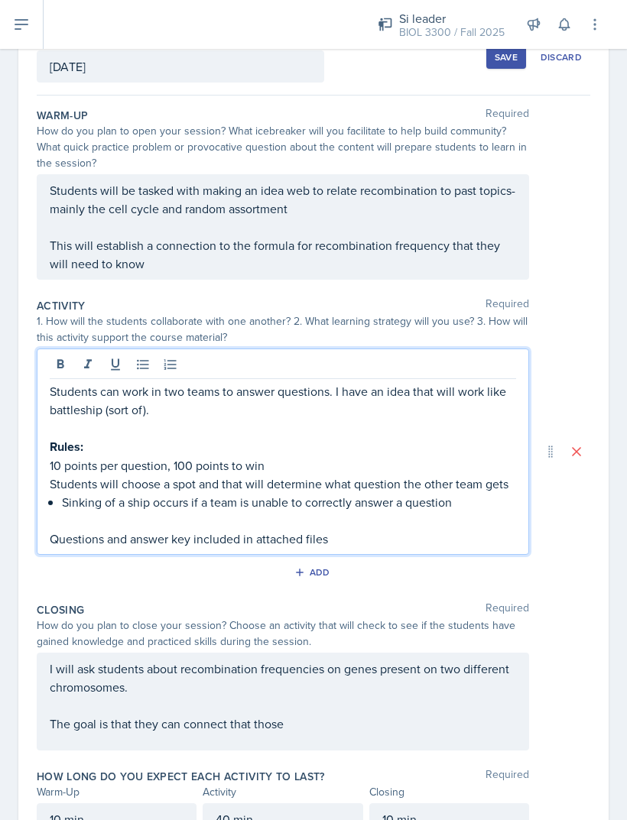
click at [431, 673] on div "I will ask students about recombination frequencies on genes present on two dif…" at bounding box center [283, 702] width 492 height 98
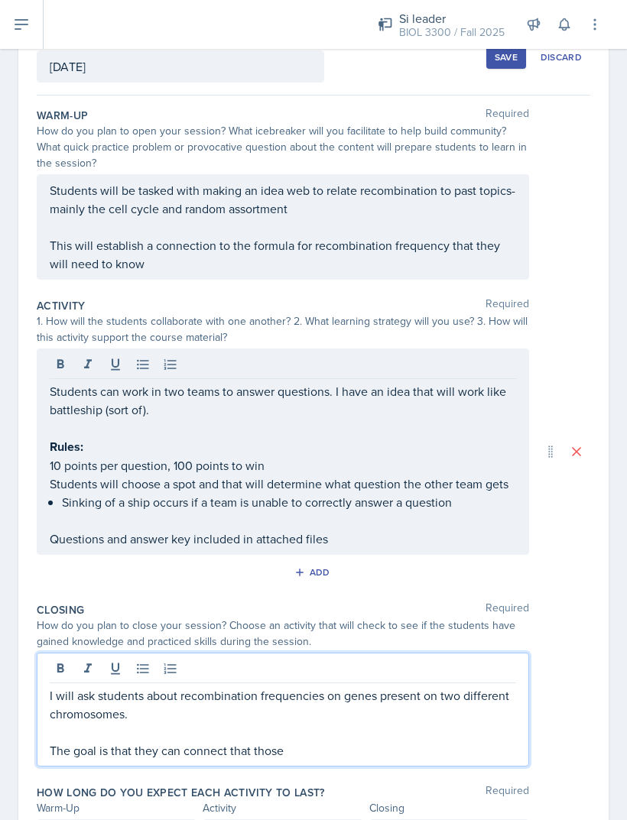
scroll to position [49, 0]
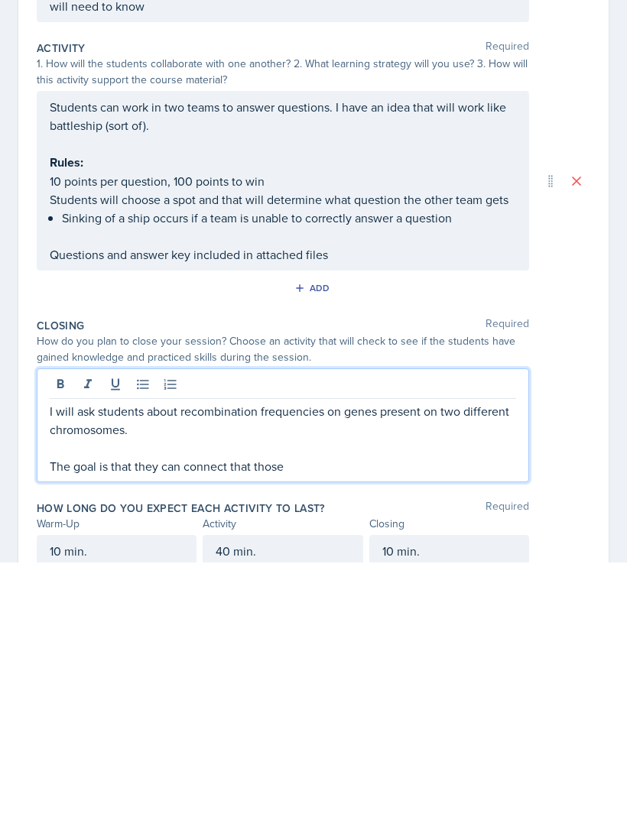
click at [407, 569] on div "Closing Required How do you plan to close your session? Choose an activity that…" at bounding box center [313, 660] width 553 height 183
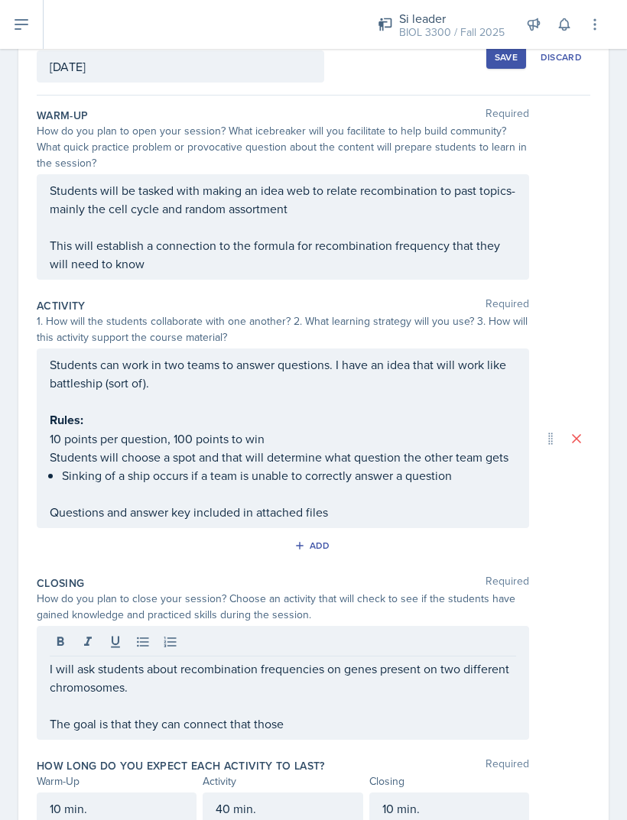
click at [387, 696] on p at bounding box center [283, 705] width 466 height 18
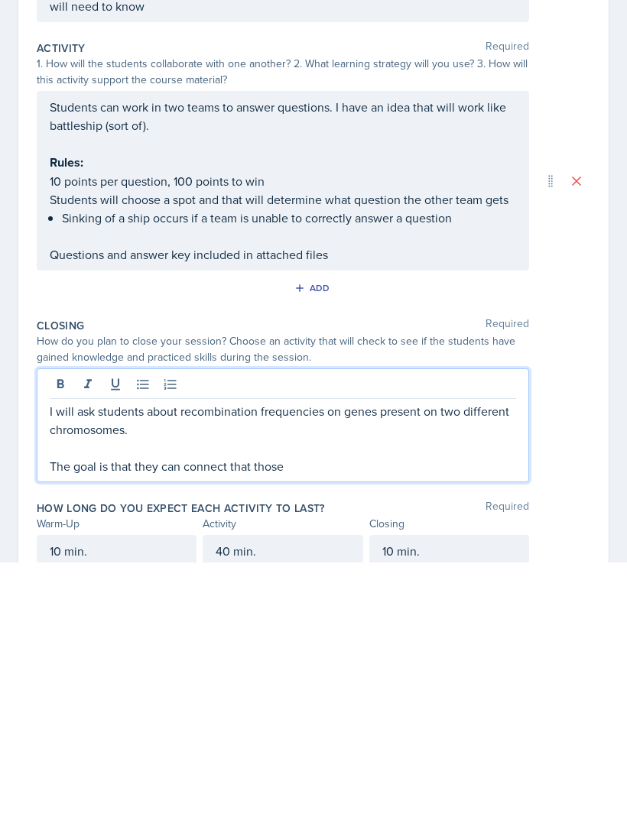
click at [407, 715] on p "The goal is that they can connect that those" at bounding box center [283, 724] width 466 height 18
click at [223, 715] on p "The goal is that they can connect distance" at bounding box center [283, 724] width 466 height 18
click at [233, 715] on p "The goal is that they can connect distance" at bounding box center [283, 724] width 466 height 18
click at [416, 715] on p "The goal is that they can connect that distance" at bounding box center [283, 724] width 466 height 18
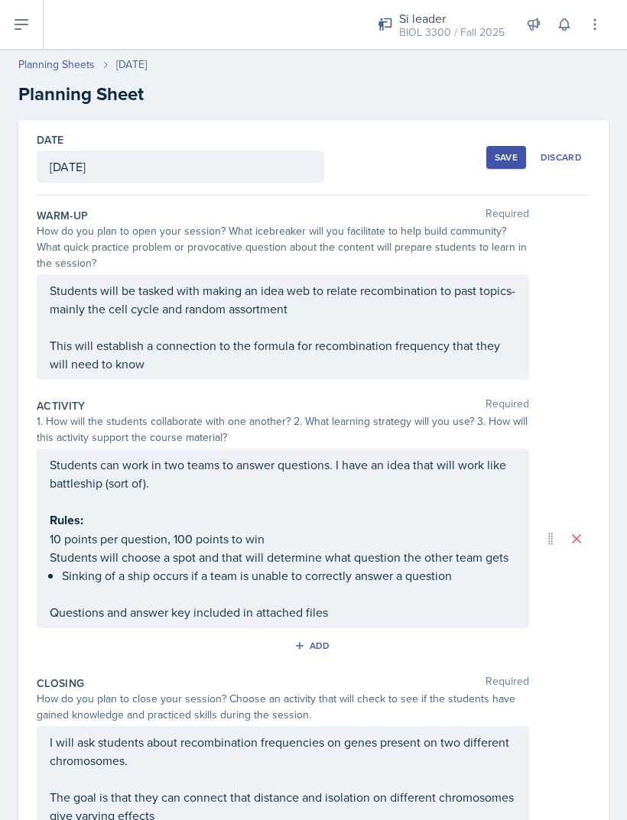
scroll to position [0, 0]
click at [487, 146] on button "Save" at bounding box center [506, 157] width 40 height 23
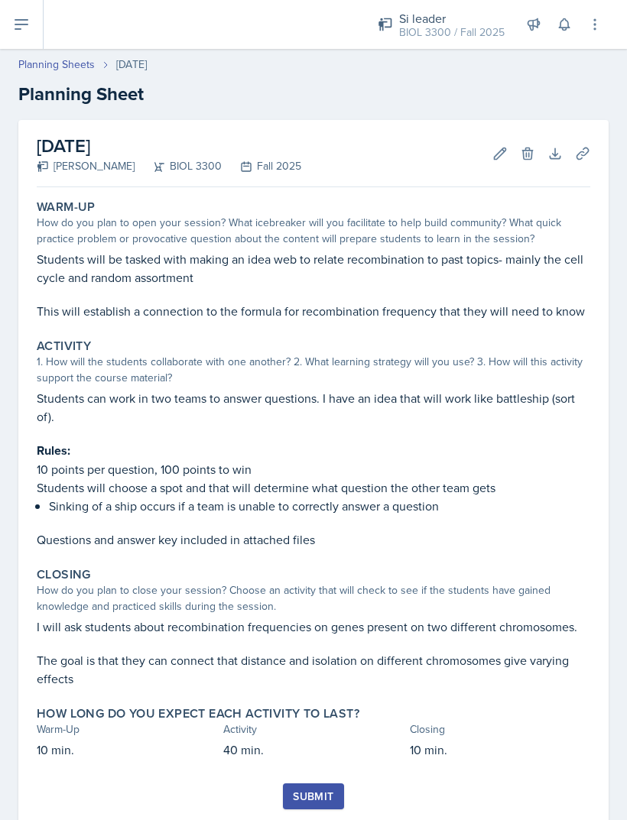
click at [30, 28] on icon at bounding box center [21, 24] width 18 height 18
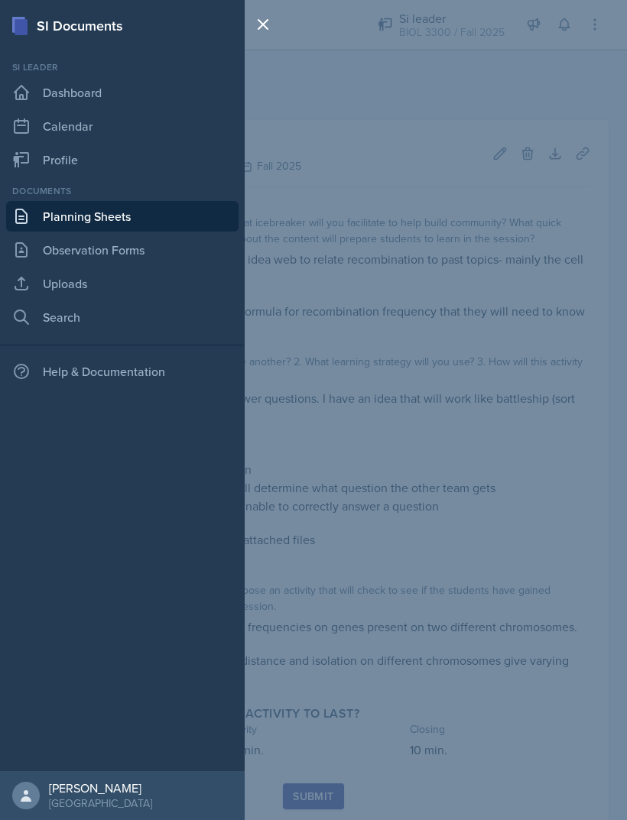
click at [512, 268] on div "SI Documents Si leader Dashboard Calendar Profile Documents Planning Sheets Obs…" at bounding box center [313, 410] width 627 height 820
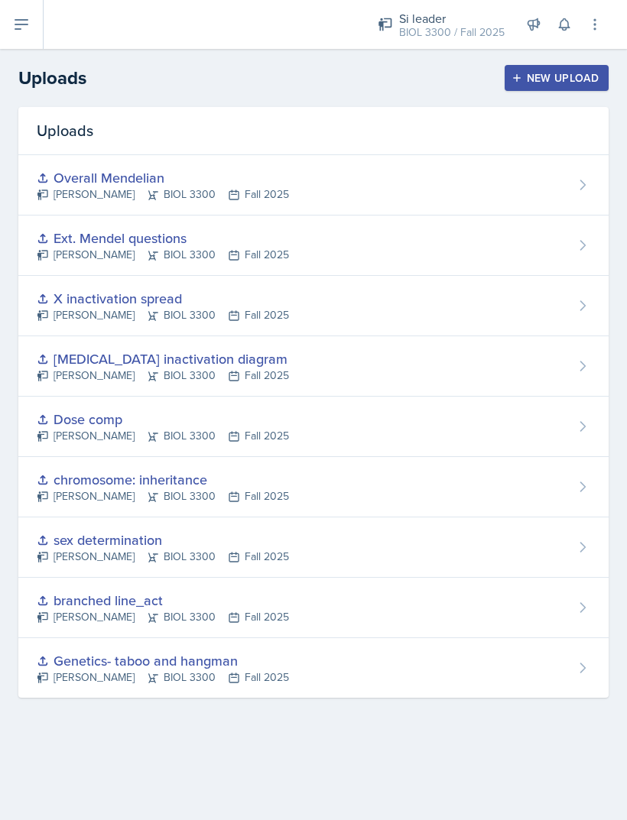
click at [558, 82] on div "New Upload" at bounding box center [556, 78] width 85 height 12
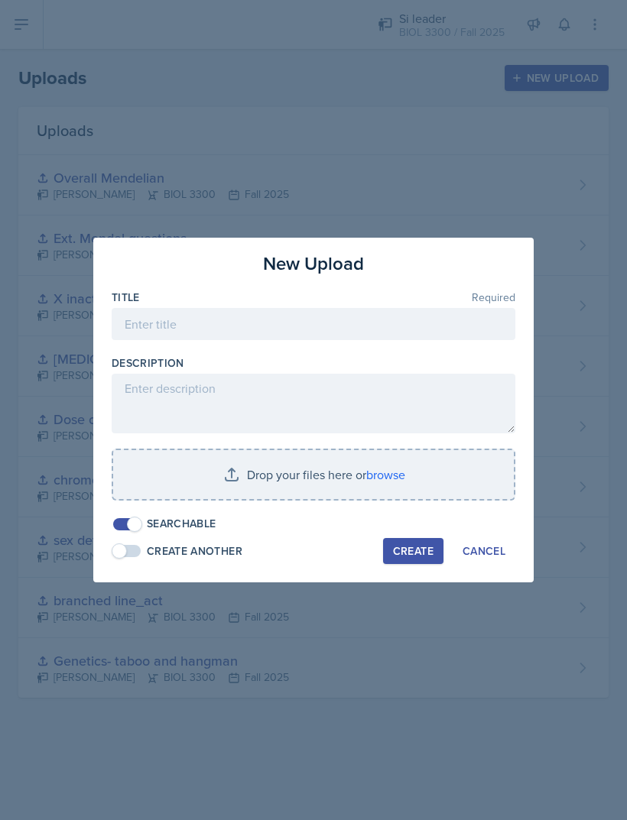
click at [307, 484] on input "file" at bounding box center [313, 474] width 400 height 49
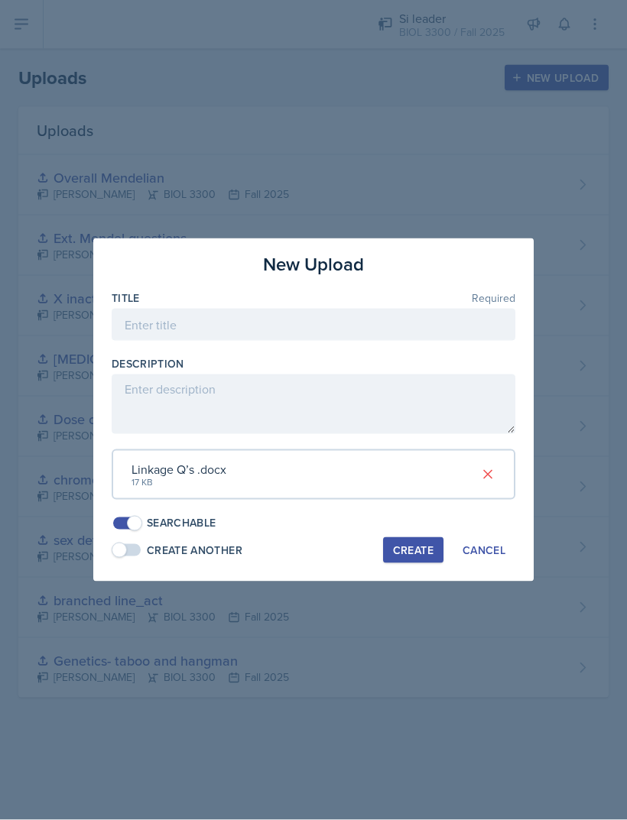
scroll to position [49, 0]
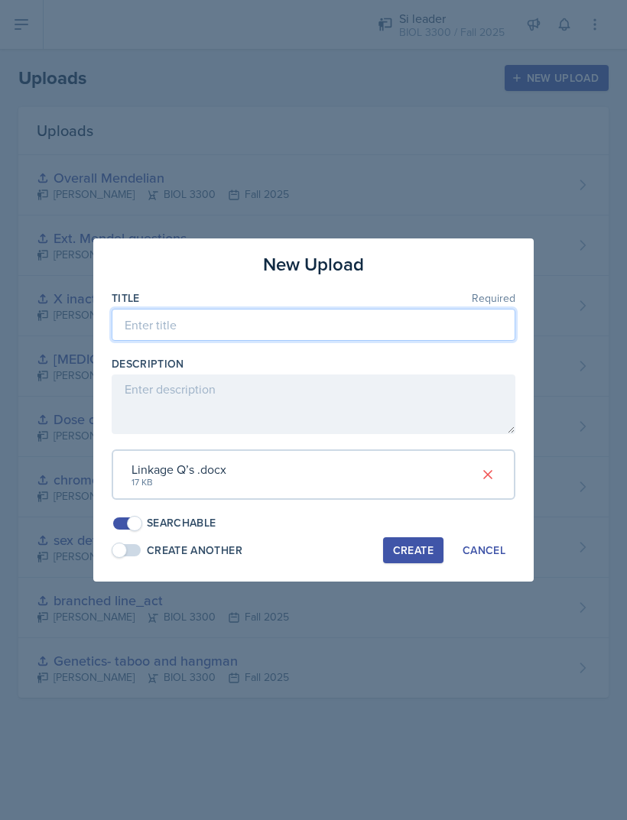
click at [406, 326] on input at bounding box center [313, 325] width 403 height 32
type input "L"
type input "Chromosome Linkage questions"
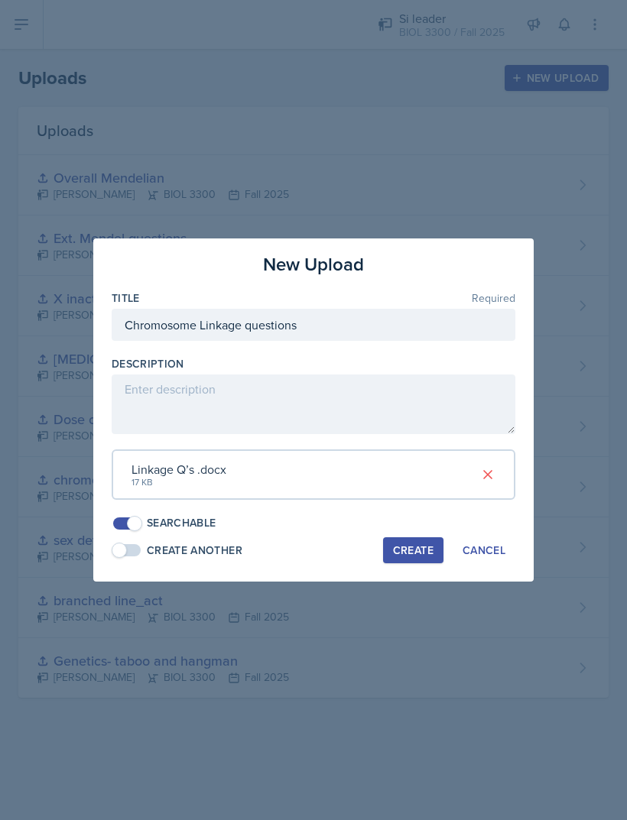
click at [416, 546] on div "Create" at bounding box center [413, 550] width 41 height 12
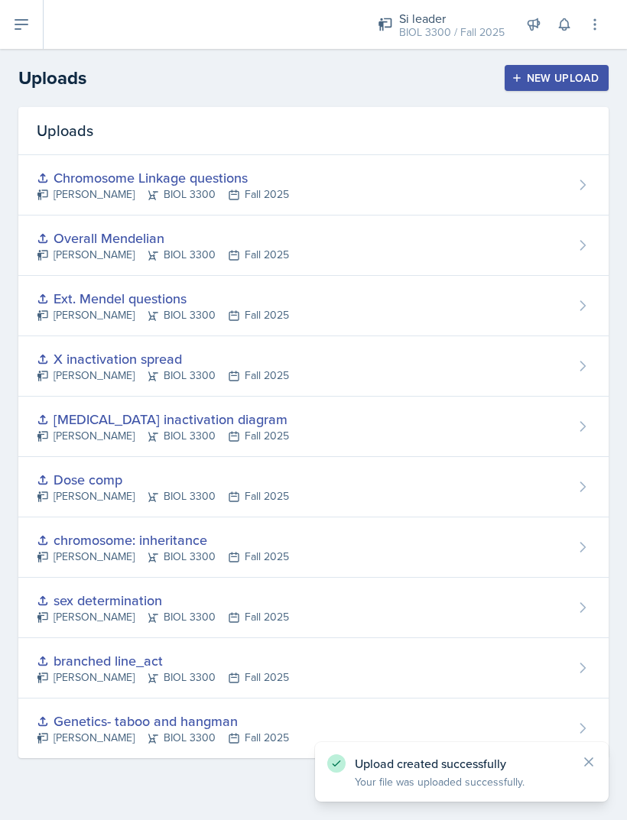
click at [549, 65] on button "New Upload" at bounding box center [556, 78] width 105 height 26
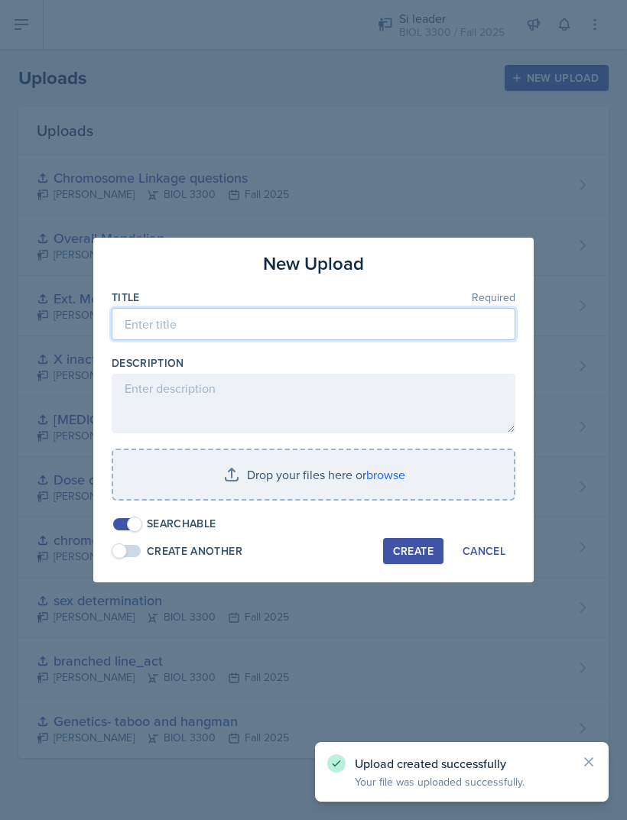
click at [146, 321] on input at bounding box center [313, 324] width 403 height 32
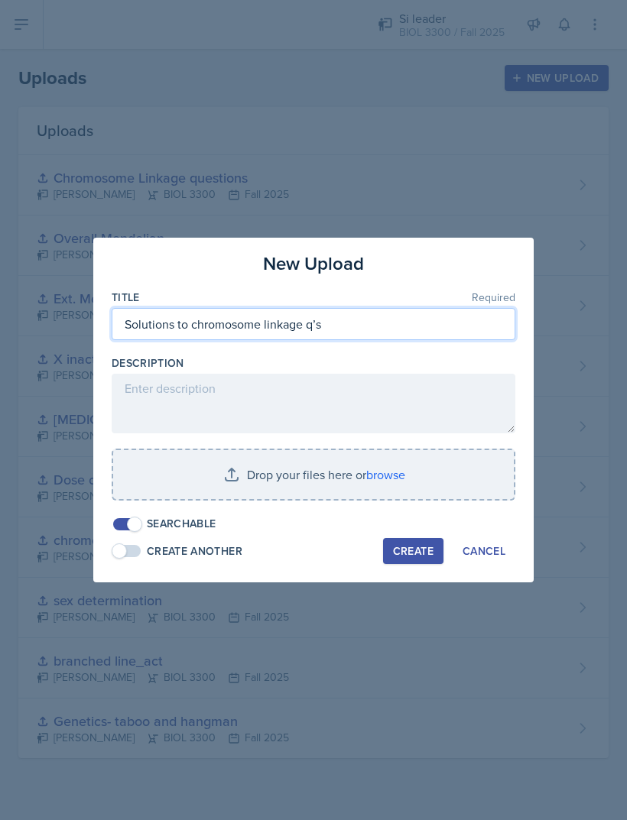
type input "Solutions to chromosome linkage q’s"
click at [194, 465] on input "file" at bounding box center [313, 474] width 400 height 49
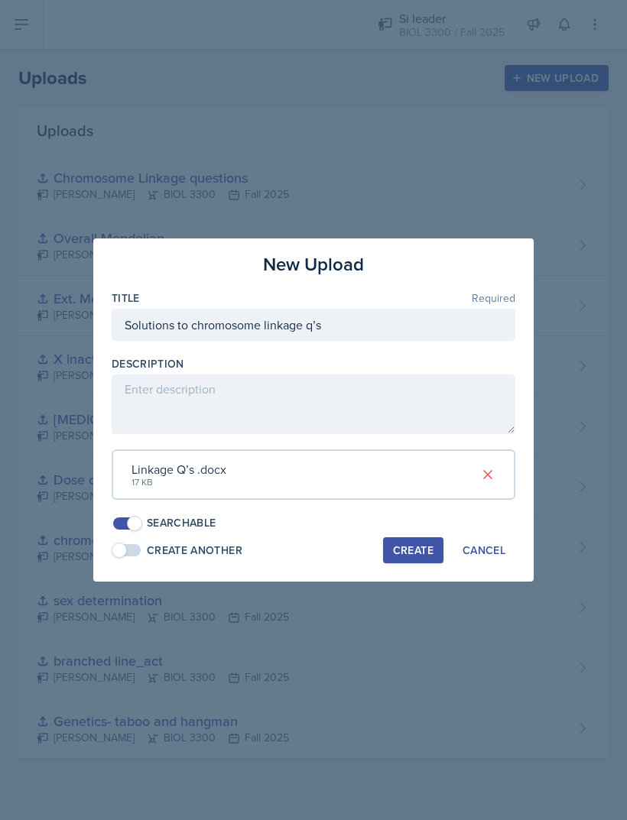
click at [498, 474] on button at bounding box center [488, 475] width 28 height 28
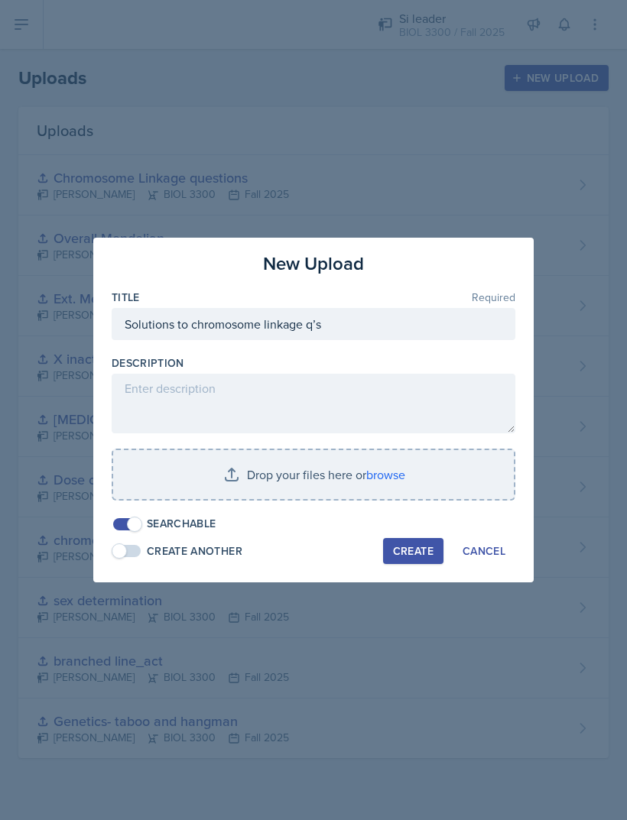
click at [324, 466] on input "file" at bounding box center [313, 474] width 400 height 49
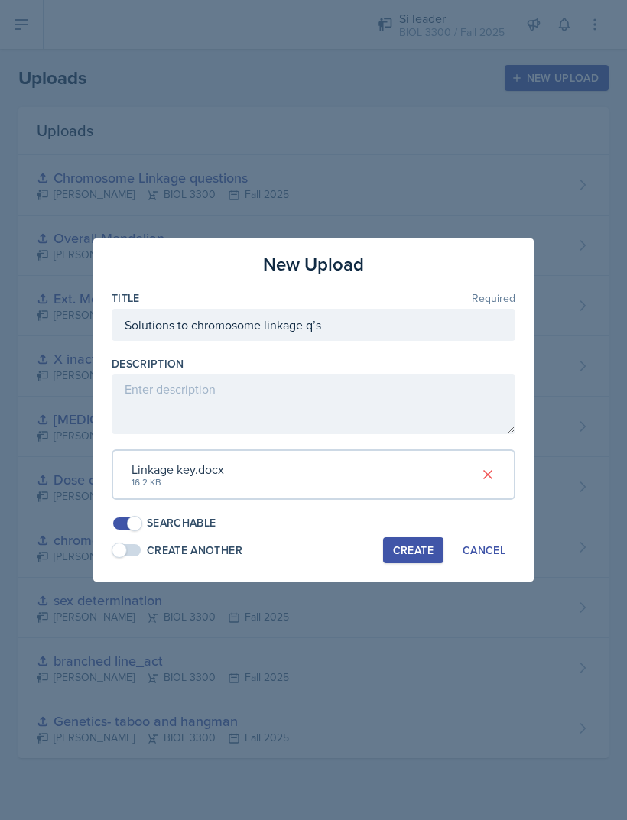
click at [424, 544] on div "Create" at bounding box center [413, 550] width 41 height 12
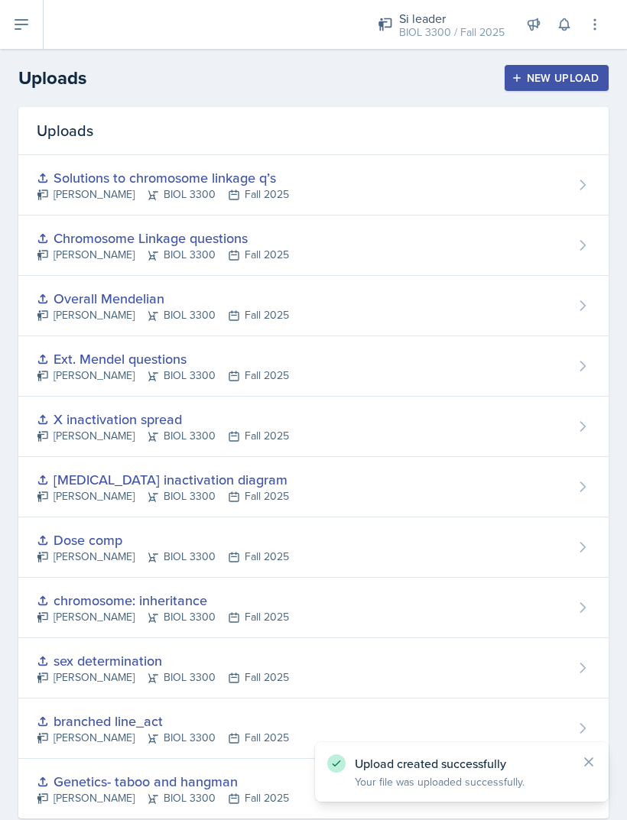
scroll to position [0, 0]
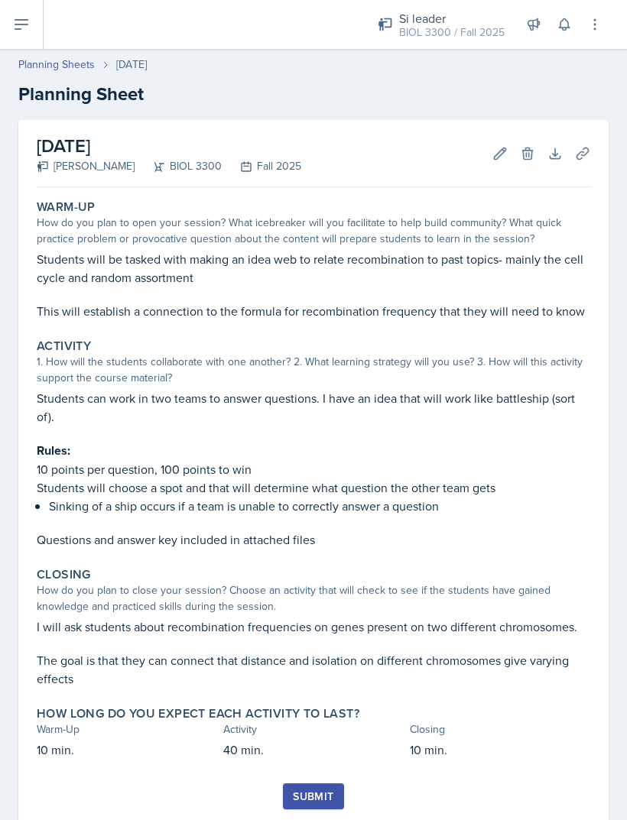
click at [585, 154] on icon at bounding box center [581, 152] width 11 height 11
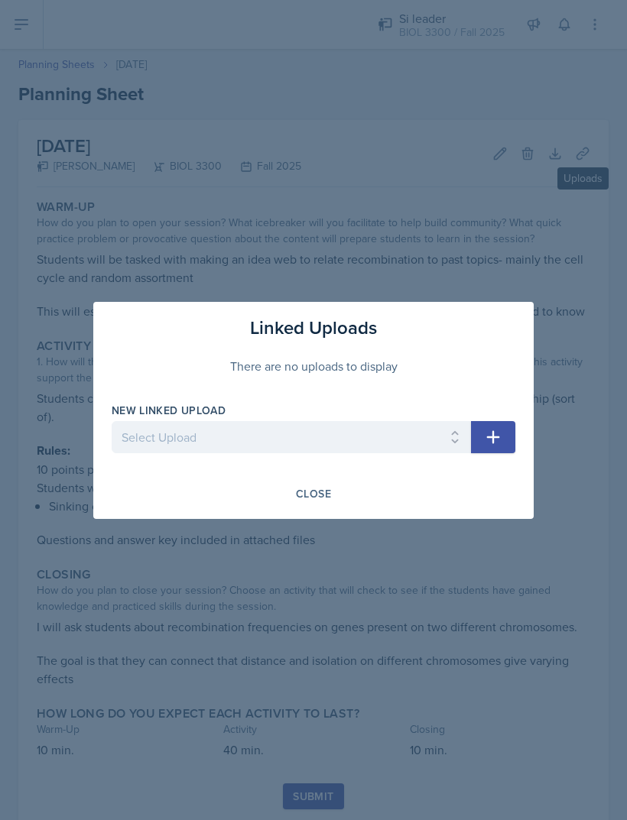
click at [286, 429] on select "Select Upload Genetics- taboo and hangman branched line_act sex determination c…" at bounding box center [291, 437] width 359 height 32
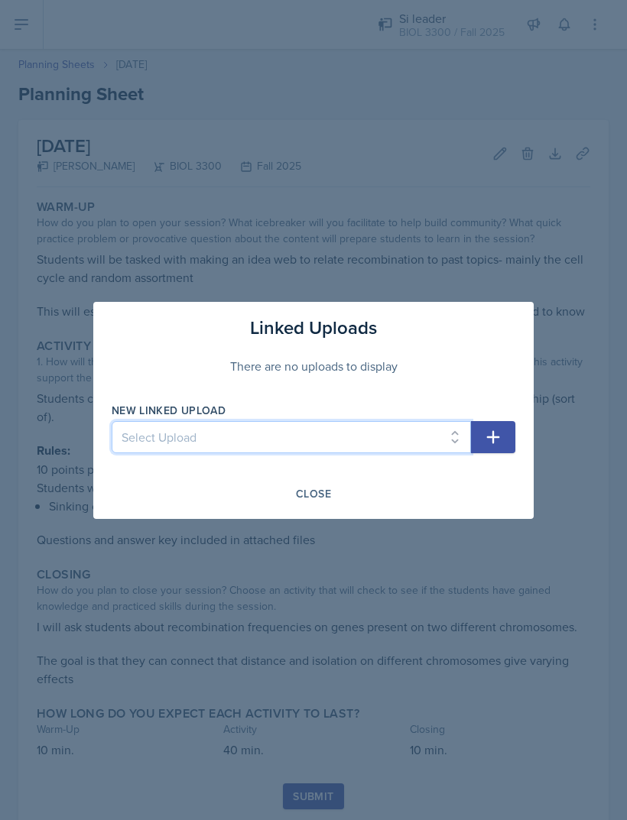
select select "4c15bb8a-f97f-41af-a9a1-0e9e6e452cc6"
click at [496, 446] on button "button" at bounding box center [493, 437] width 44 height 32
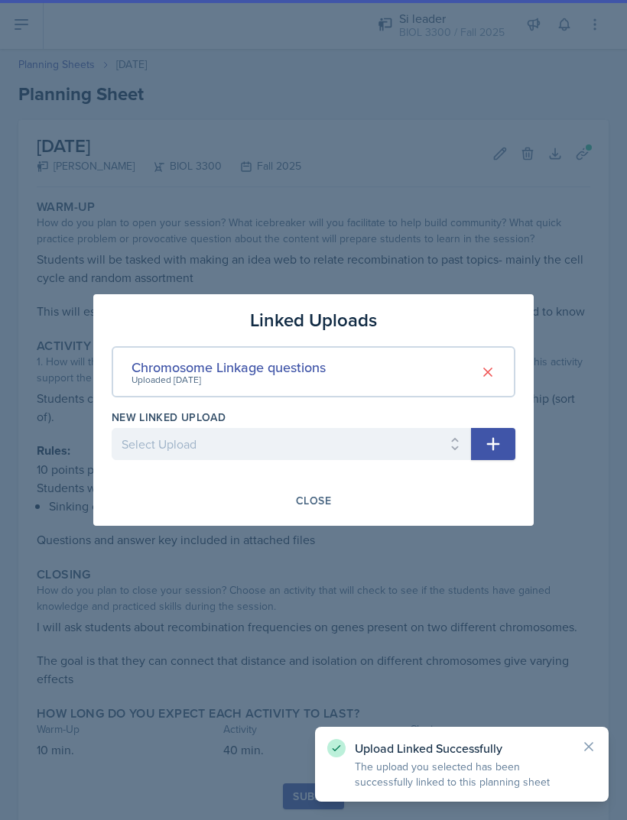
click at [399, 455] on select "Select Upload Genetics- taboo and hangman branched line_act sex determination c…" at bounding box center [291, 444] width 359 height 32
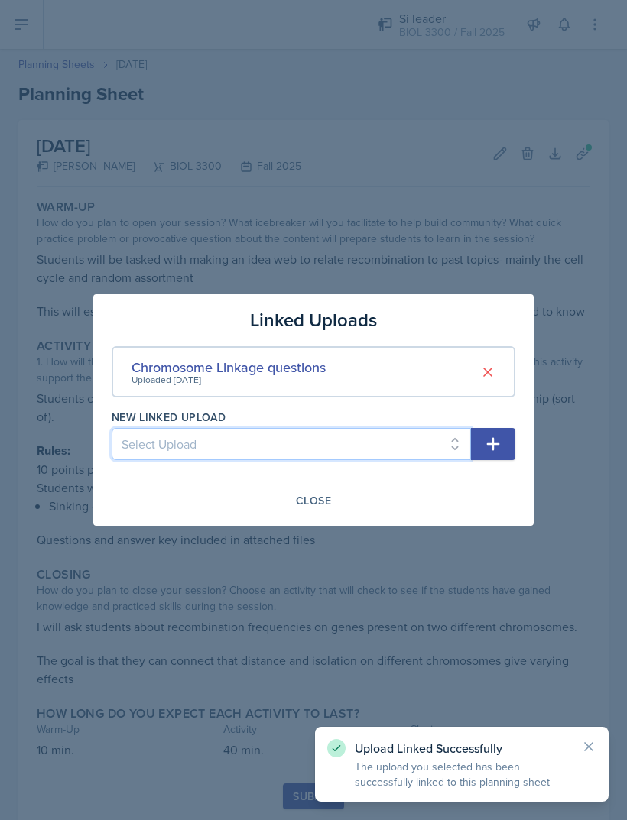
select select "ff16a25a-65a1-4ef8-98fc-a08d105f6612"
click at [491, 443] on icon "button" at bounding box center [493, 444] width 13 height 13
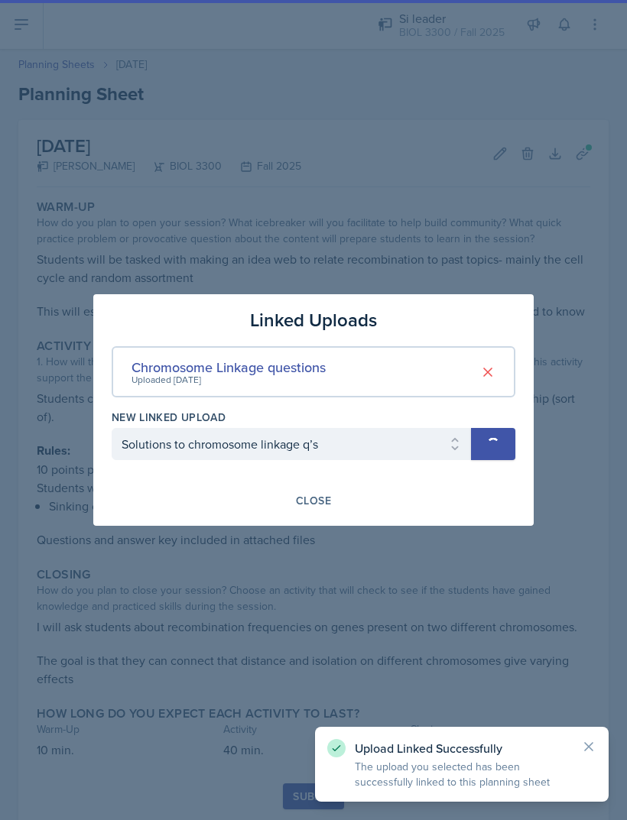
select select
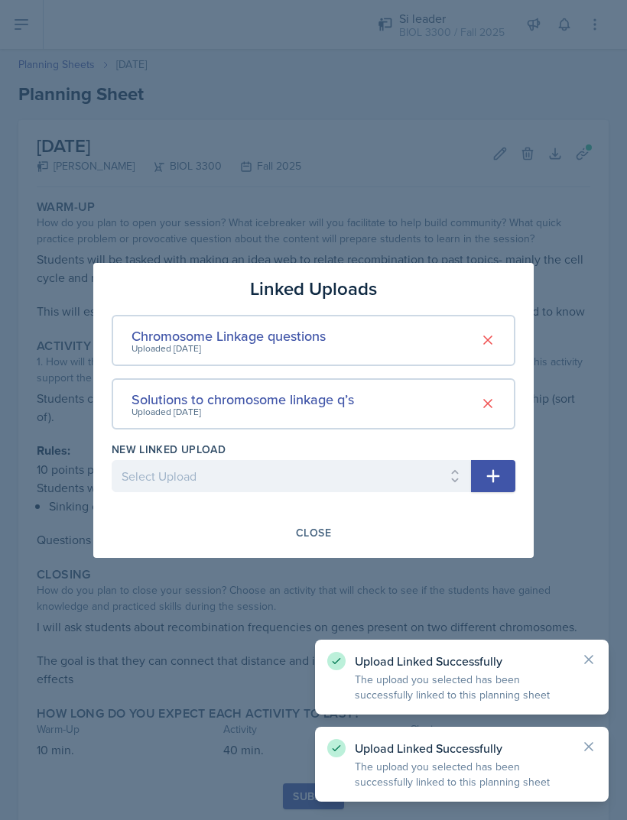
click at [326, 527] on div "Close" at bounding box center [313, 533] width 35 height 12
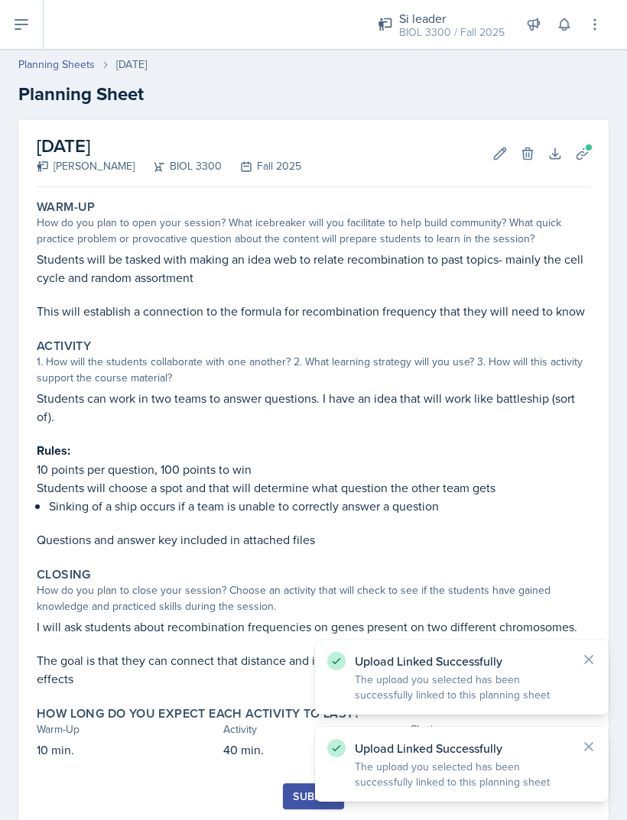
scroll to position [49, 0]
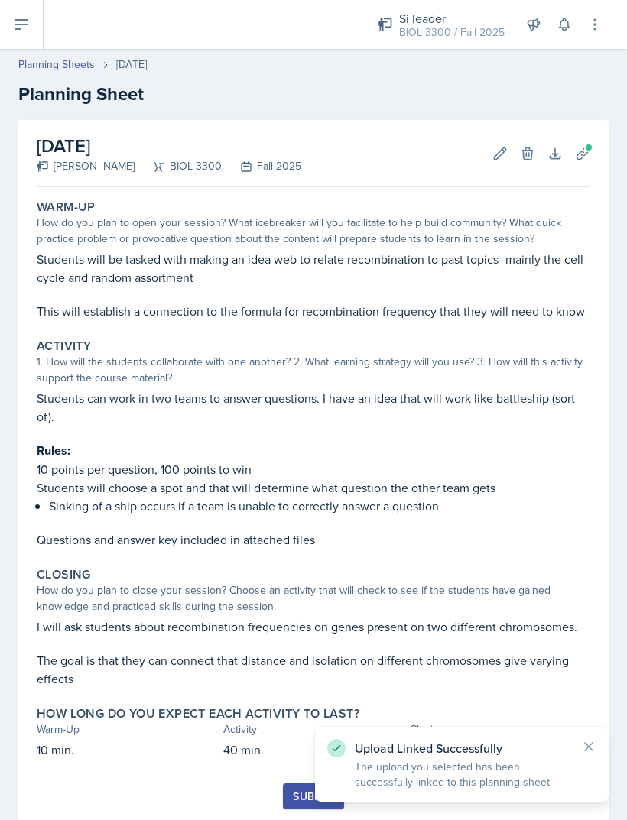
click at [300, 790] on div "Submit" at bounding box center [313, 796] width 41 height 12
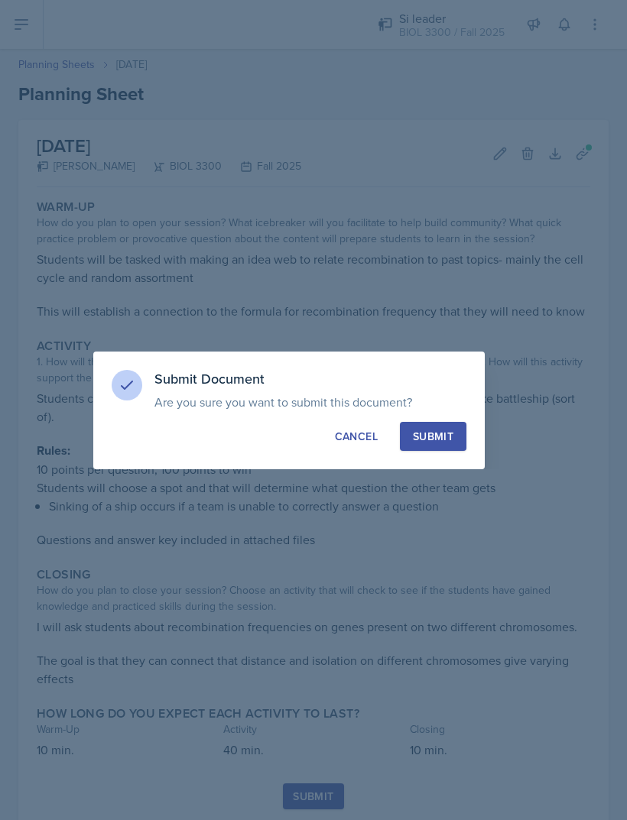
click at [439, 433] on div "Submit" at bounding box center [433, 436] width 41 height 15
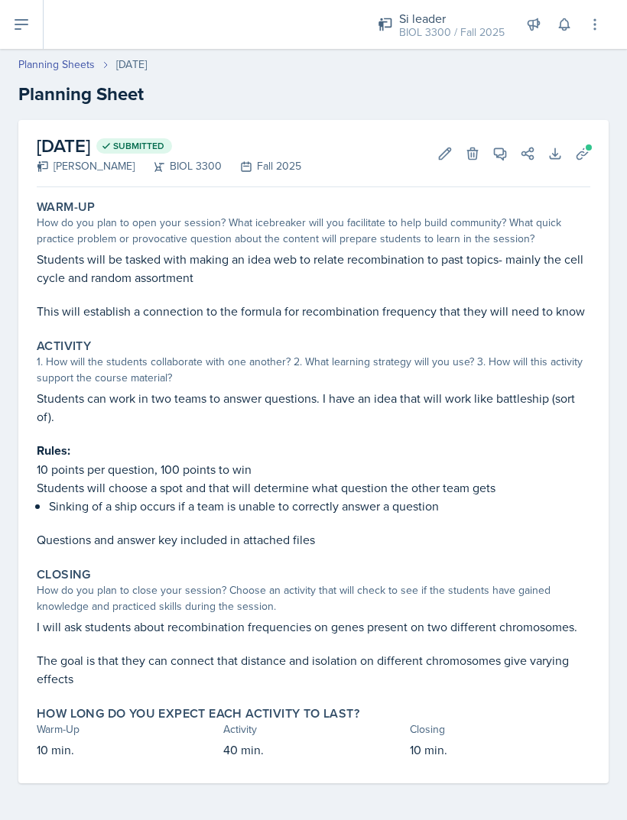
scroll to position [0, 0]
click at [18, 40] on button at bounding box center [22, 24] width 44 height 49
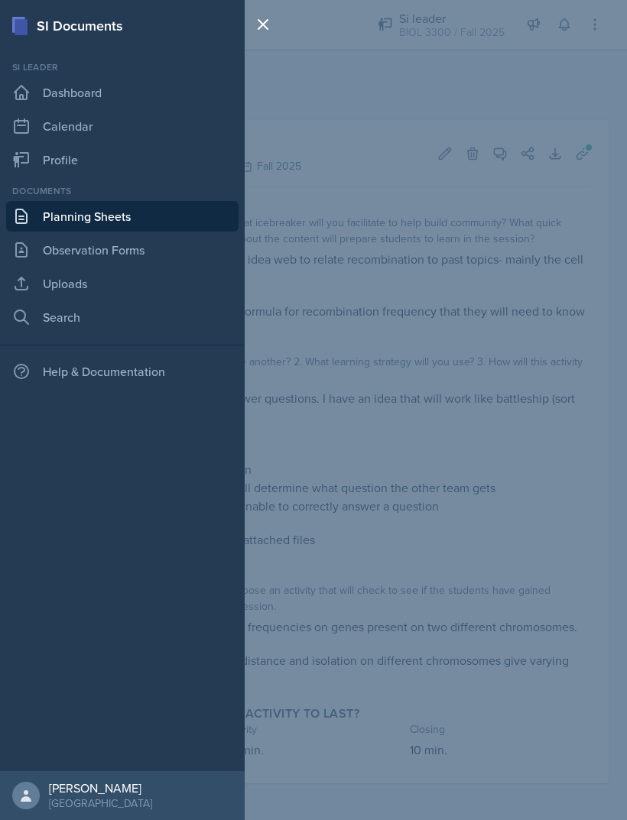
click at [151, 213] on link "Planning Sheets" at bounding box center [122, 216] width 232 height 31
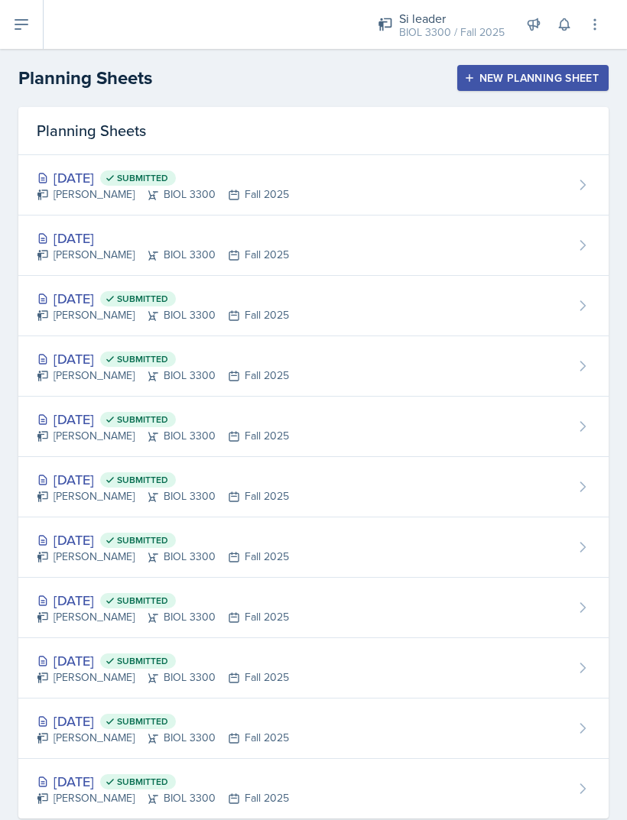
click at [289, 239] on div "Sep 23rd, 2025 Roger Brown BIOL 3300 Fall 2025" at bounding box center [313, 246] width 590 height 60
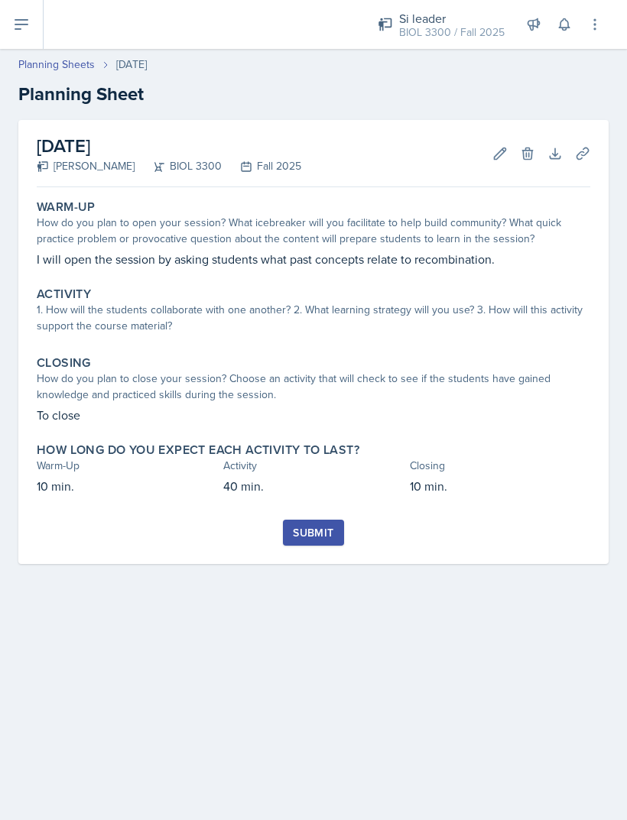
click at [367, 263] on p "I will open the session by asking students what past concepts relate to recombi…" at bounding box center [313, 259] width 553 height 18
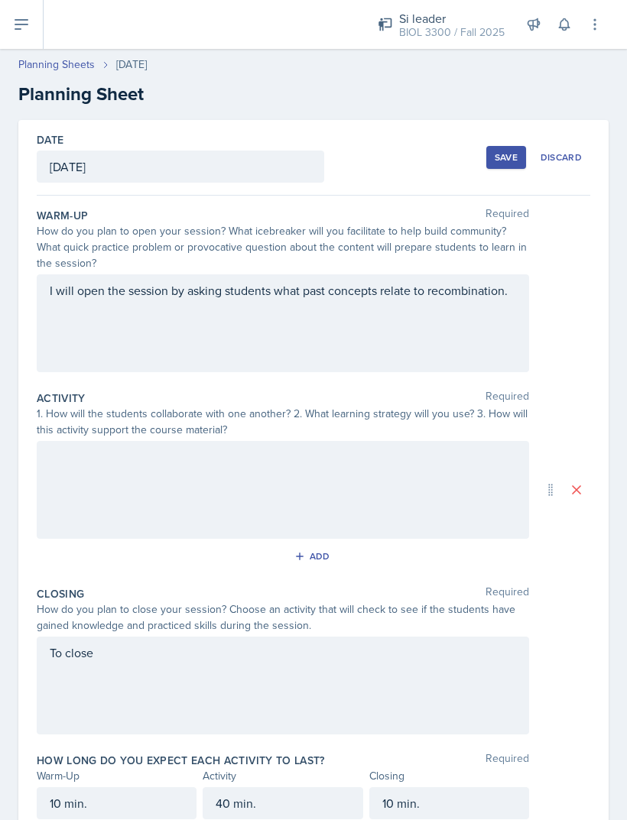
click at [386, 320] on div "I will open the session by asking students what past concepts relate to recombi…" at bounding box center [283, 323] width 492 height 98
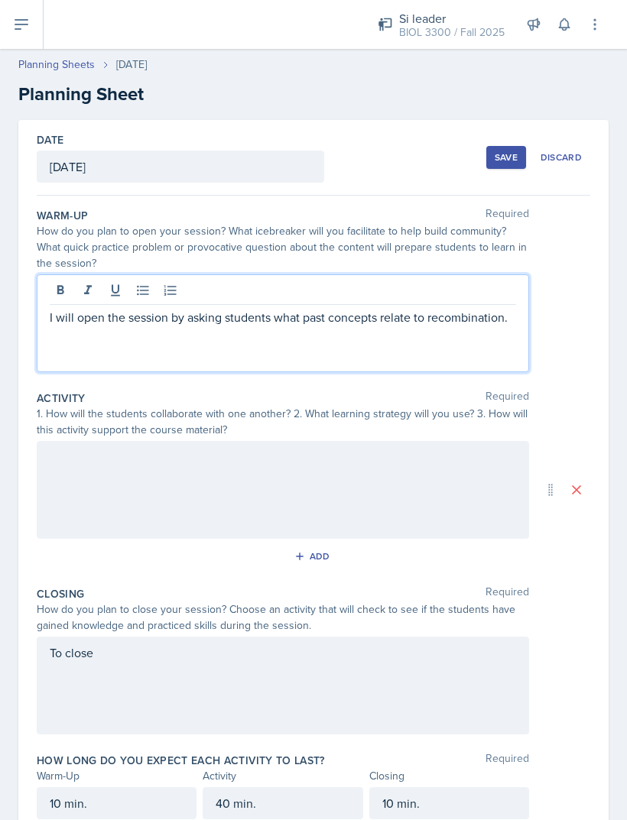
click at [478, 358] on div "I will open the session by asking students what past concepts relate to recombi…" at bounding box center [283, 323] width 492 height 98
click at [488, 348] on div "I will open the session by asking students what past concepts relate to recombi…" at bounding box center [283, 323] width 492 height 98
click at [485, 324] on p "I will open the session by asking students what past concepts relate to recombi…" at bounding box center [283, 317] width 466 height 18
click at [504, 316] on p "I will open the session by asking students what past concepts relate to recombi…" at bounding box center [283, 317] width 466 height 18
click at [502, 323] on p "I will open the session by asking students what past concepts relate to recombi…" at bounding box center [283, 317] width 466 height 18
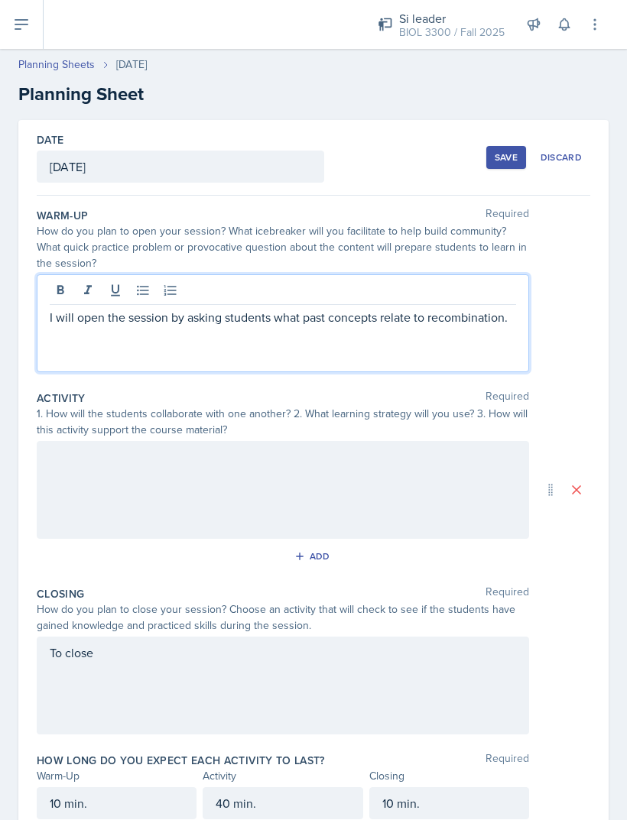
click at [494, 319] on p "I will open the session by asking students what past concepts relate to recombi…" at bounding box center [283, 317] width 466 height 18
click at [210, 324] on p "The class is just starting a new Unit after the" at bounding box center [283, 317] width 466 height 18
click at [424, 352] on div "The class is just starting a new unit after the" at bounding box center [283, 323] width 492 height 98
click at [444, 301] on div at bounding box center [283, 292] width 466 height 25
click at [439, 314] on p "The class is just starting a new unit after the" at bounding box center [283, 317] width 466 height 18
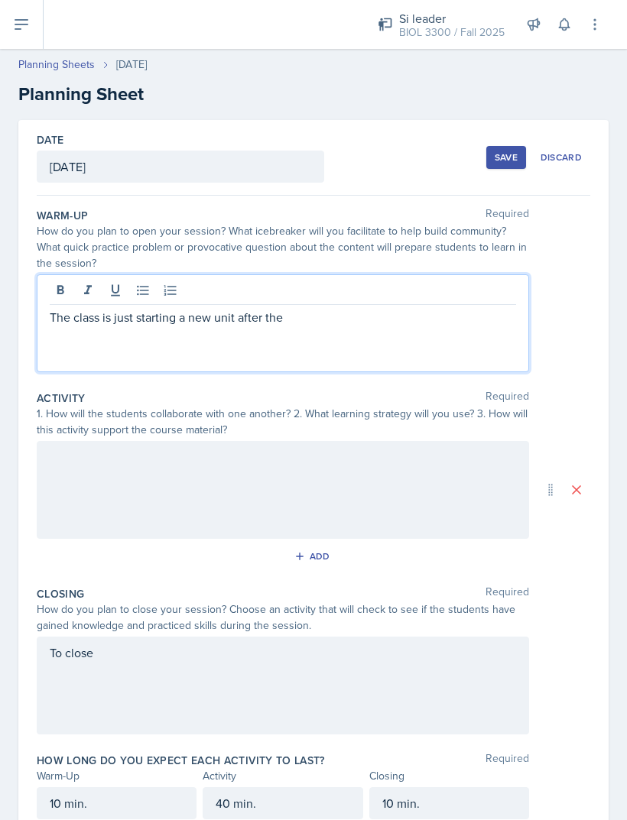
click at [437, 318] on p "The class is just starting a new unit after the" at bounding box center [283, 317] width 466 height 18
click at [429, 320] on p "The class is just starting a new unit after the first exam so Thursday wilcbe r…" at bounding box center [283, 317] width 466 height 18
click at [455, 308] on p "The class is just starting a new unit after the first exam so Thursday will be …" at bounding box center [283, 317] width 466 height 18
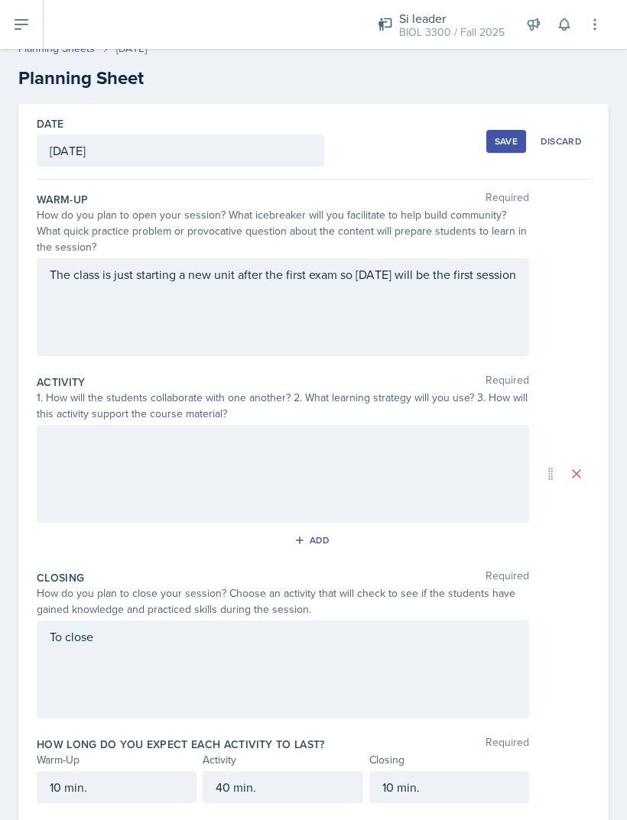
scroll to position [11, 0]
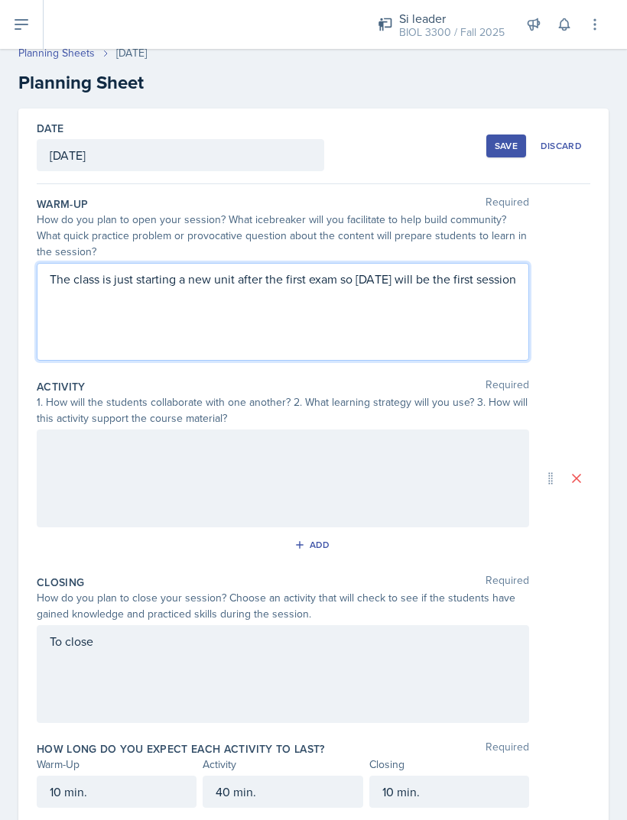
click at [435, 669] on div "To close" at bounding box center [283, 674] width 492 height 98
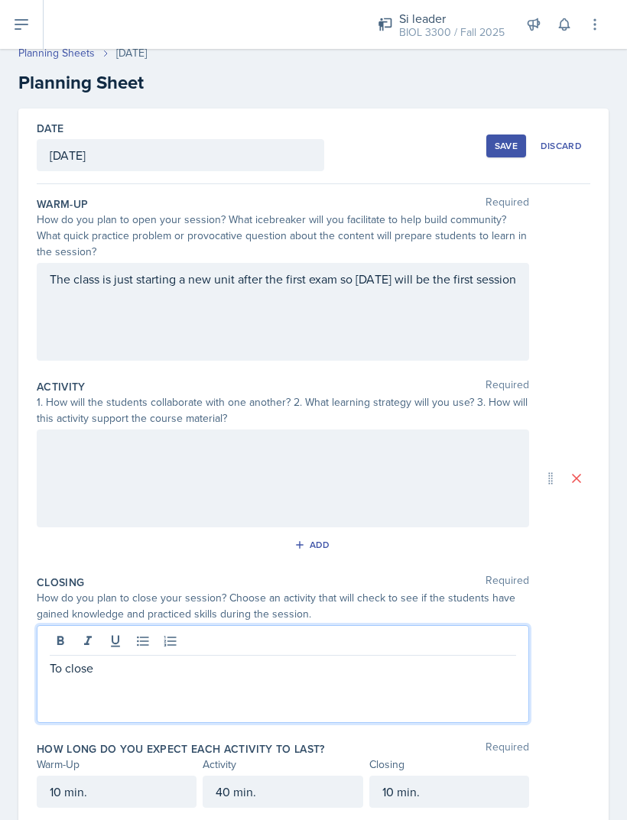
click at [131, 686] on div "To close" at bounding box center [283, 674] width 492 height 98
click at [102, 647] on div "To close" at bounding box center [283, 674] width 492 height 98
click at [81, 659] on p "To close" at bounding box center [283, 668] width 466 height 18
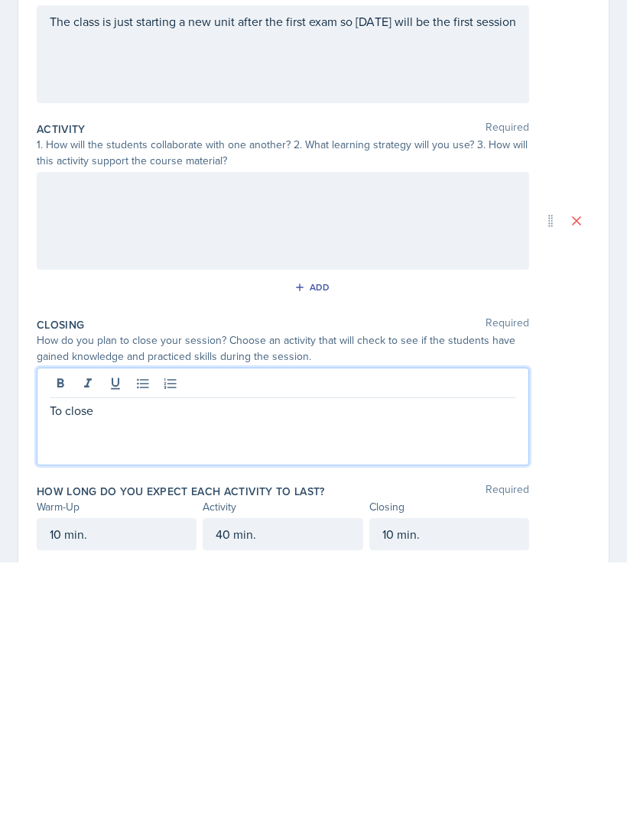
click at [115, 659] on p "To close" at bounding box center [283, 668] width 466 height 18
click at [113, 776] on div "10 min." at bounding box center [117, 792] width 160 height 32
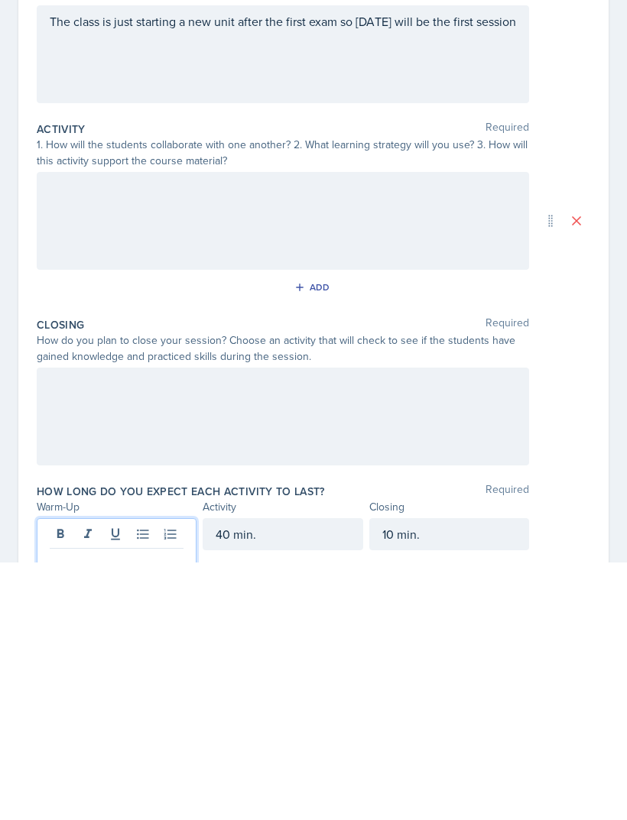
click at [280, 776] on div "40 min." at bounding box center [283, 792] width 160 height 32
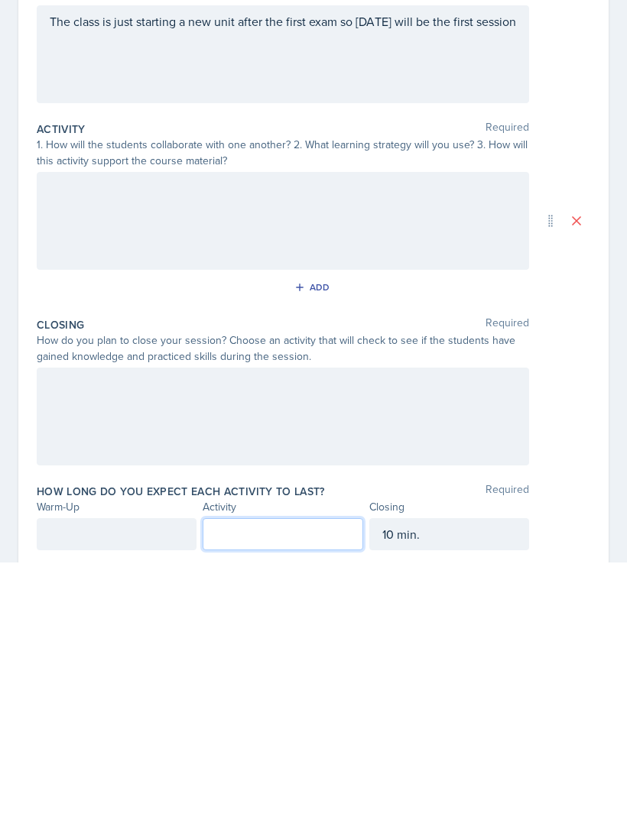
click at [449, 776] on div "10 min." at bounding box center [449, 792] width 160 height 32
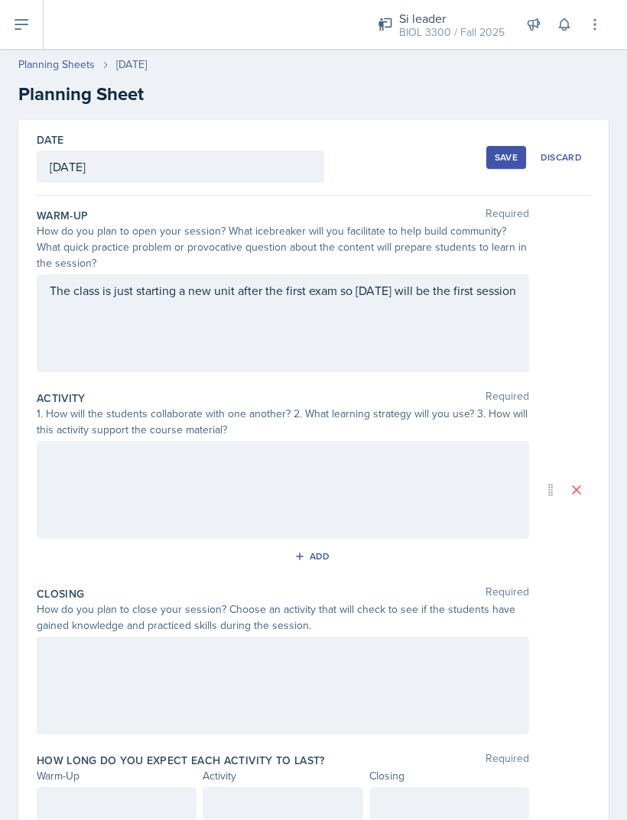
scroll to position [0, 0]
click at [138, 790] on div at bounding box center [117, 803] width 160 height 32
click at [111, 819] on p at bounding box center [117, 830] width 134 height 18
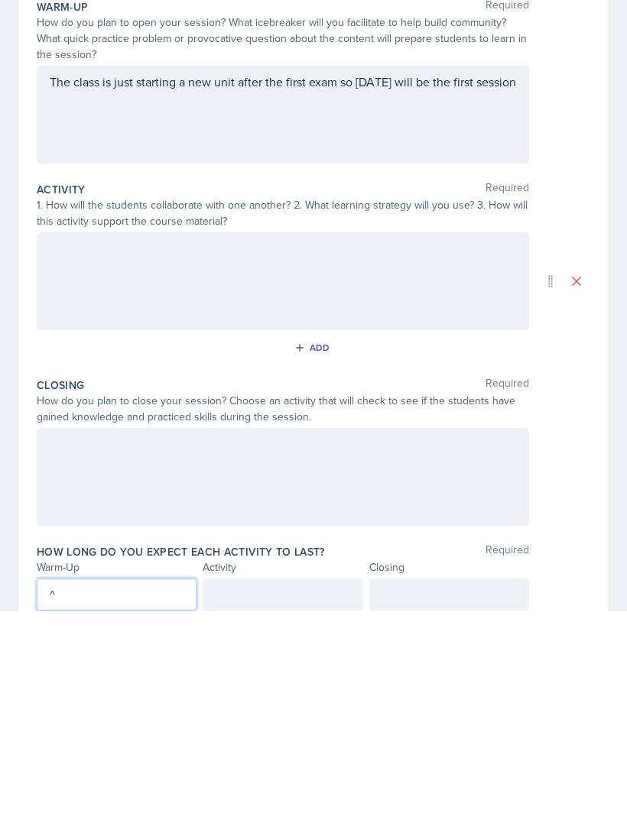
click at [311, 787] on div at bounding box center [283, 803] width 160 height 32
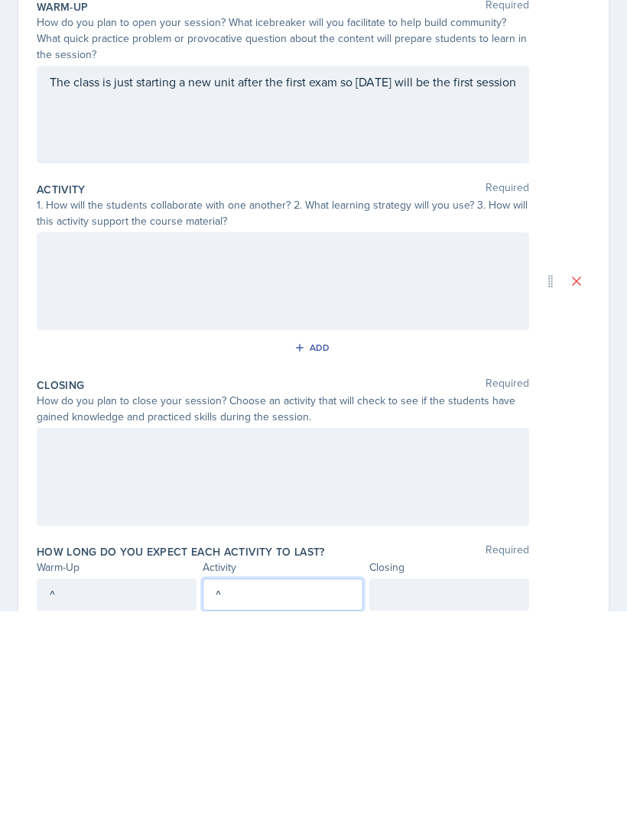
click at [459, 787] on div at bounding box center [449, 803] width 160 height 32
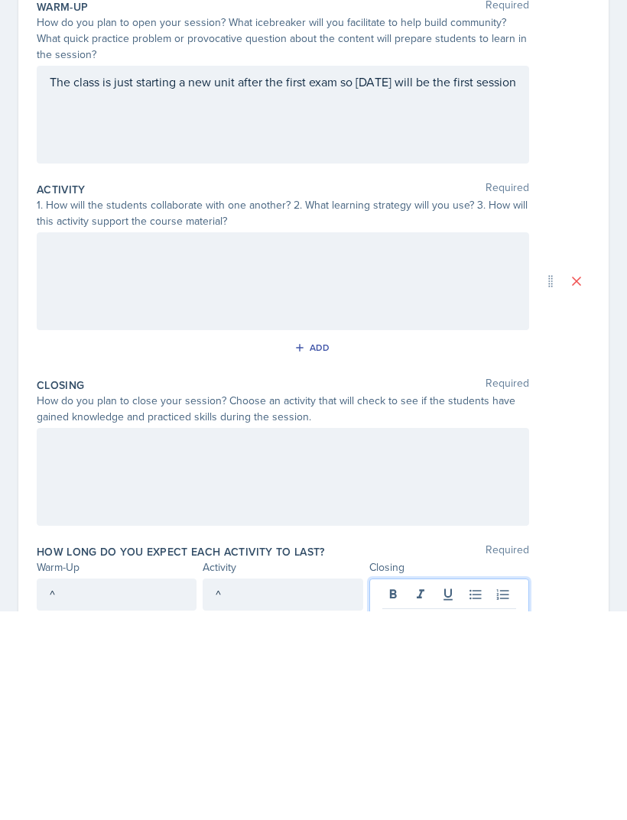
click at [89, 637] on div at bounding box center [283, 686] width 492 height 98
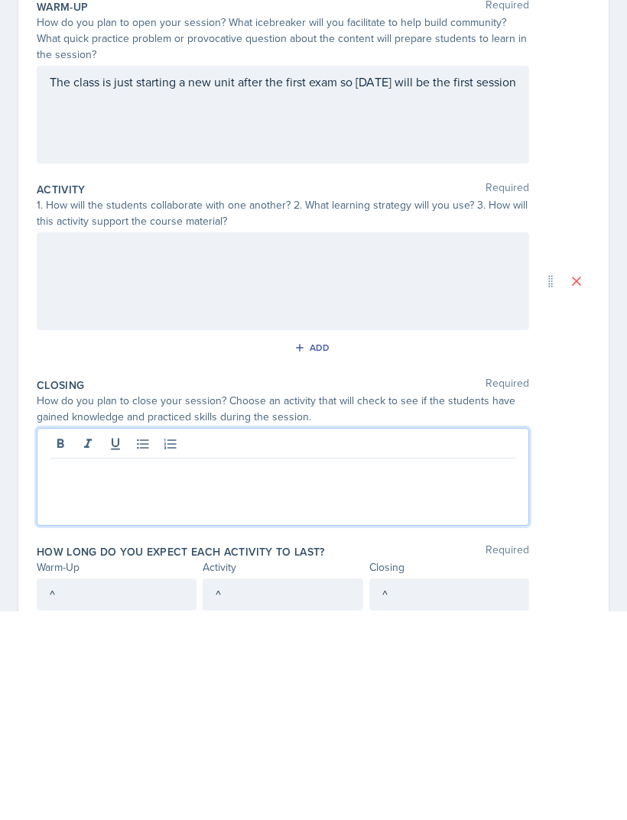
scroll to position [0, 0]
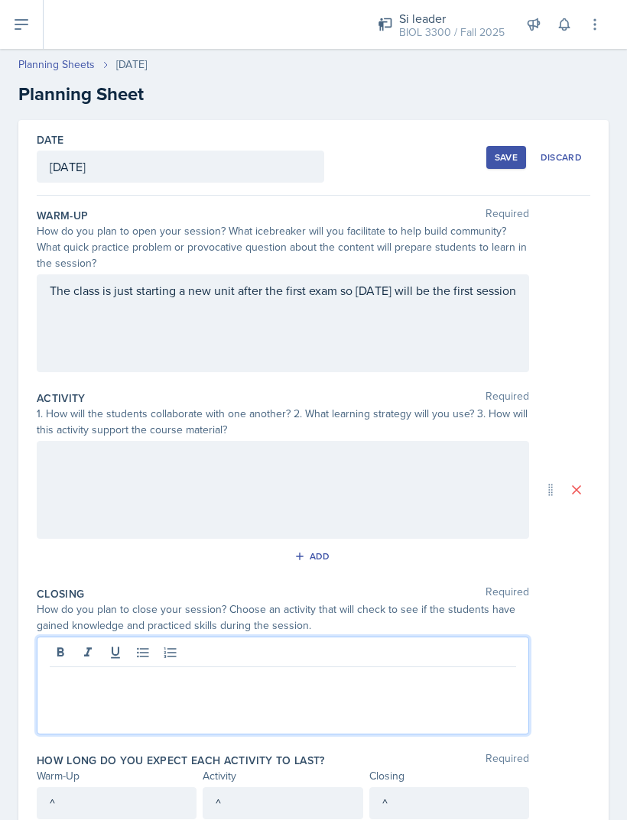
click at [90, 682] on p at bounding box center [283, 679] width 466 height 18
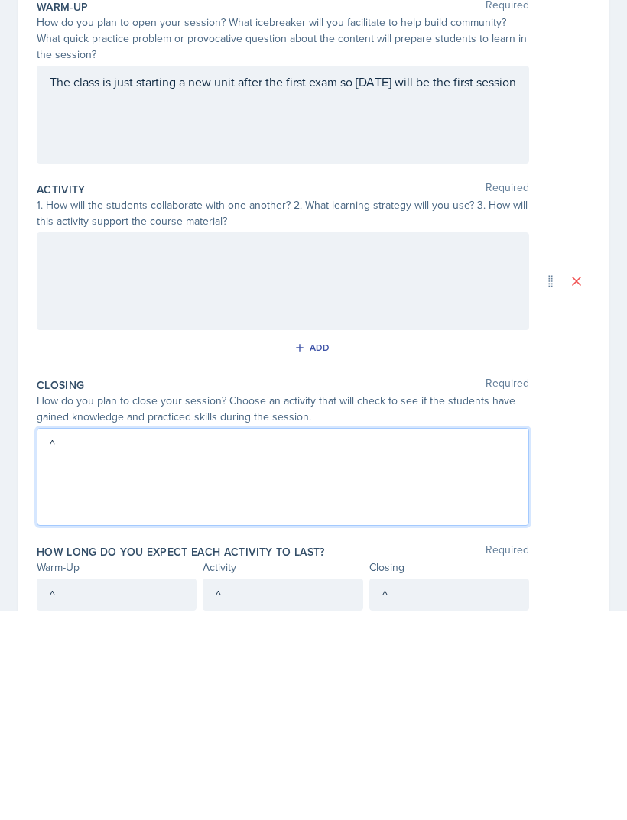
click at [444, 441] on div at bounding box center [283, 490] width 492 height 98
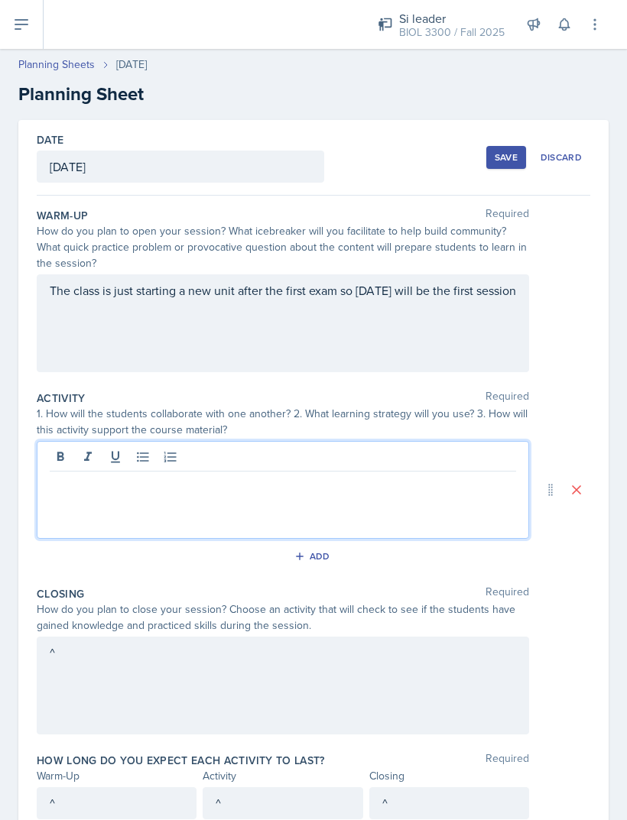
click at [394, 483] on p at bounding box center [283, 484] width 466 height 18
click at [444, 345] on div "The class is just starting a new unit after the first exam so Thursday will be …" at bounding box center [283, 323] width 492 height 98
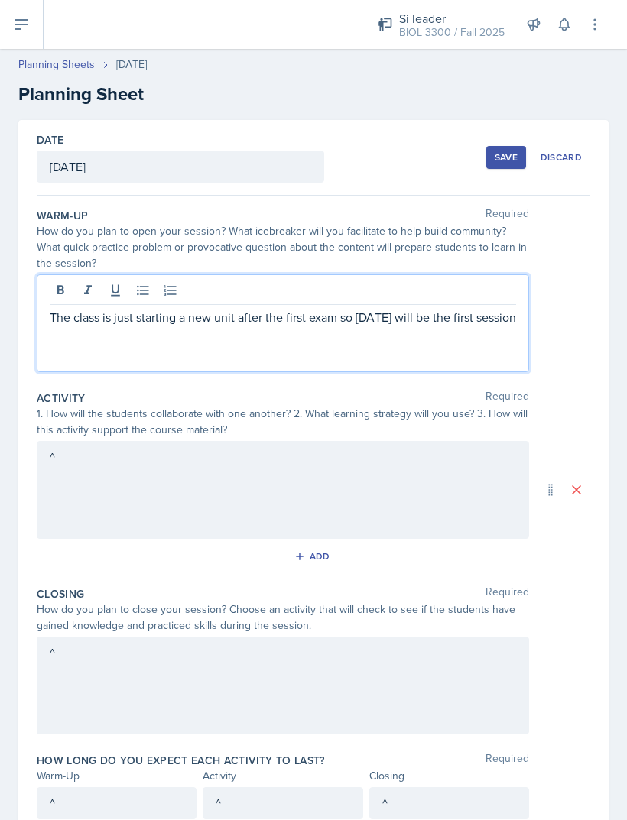
click at [498, 158] on div "Save" at bounding box center [505, 157] width 23 height 12
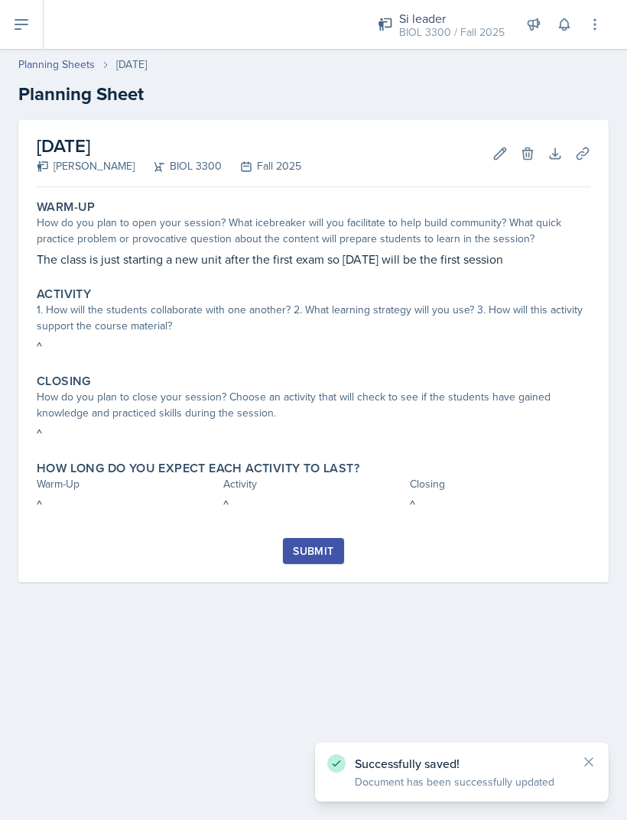
click at [318, 554] on div "Submit" at bounding box center [313, 551] width 41 height 12
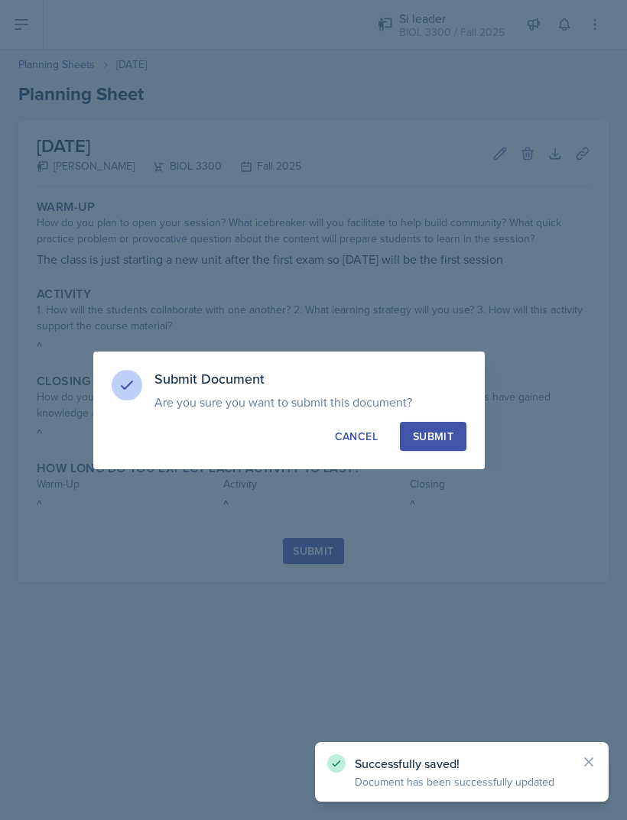
click at [442, 450] on button "Submit" at bounding box center [433, 436] width 66 height 29
